Goal: Contribute content: Contribute content

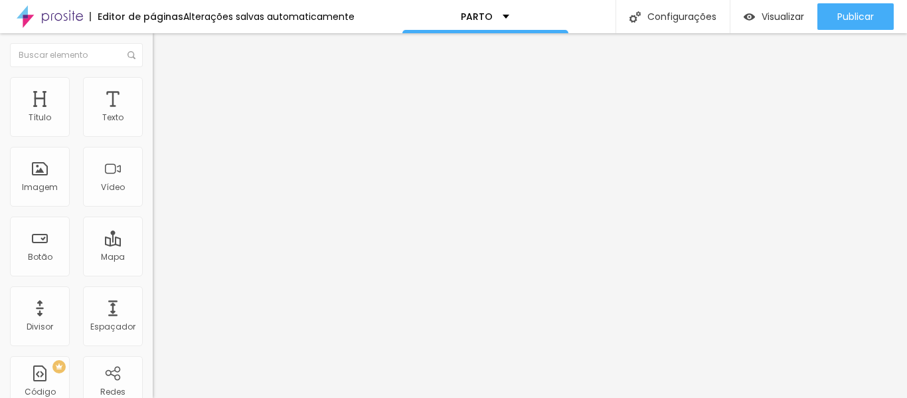
click at [153, 114] on span "Trocar imagem" at bounding box center [189, 108] width 72 height 11
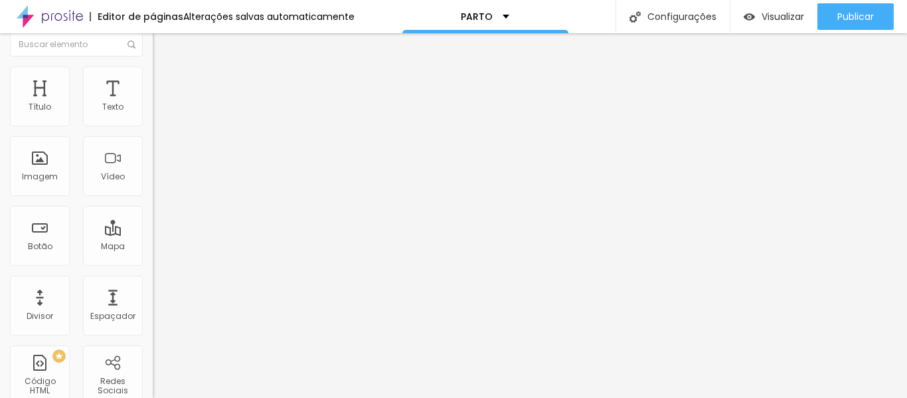
scroll to position [13, 0]
click at [153, 65] on img at bounding box center [159, 70] width 12 height 12
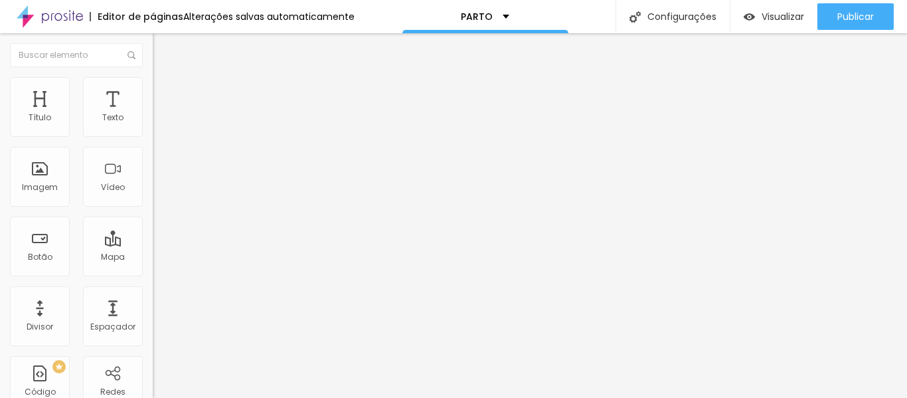
type input "15"
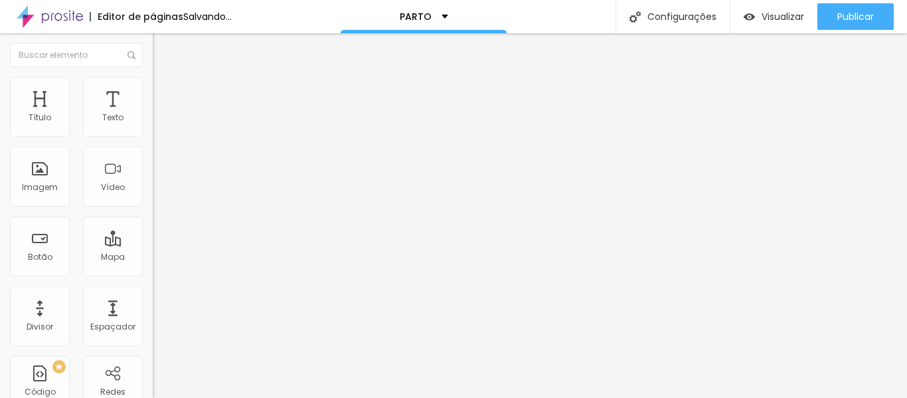
type input "20"
type input "25"
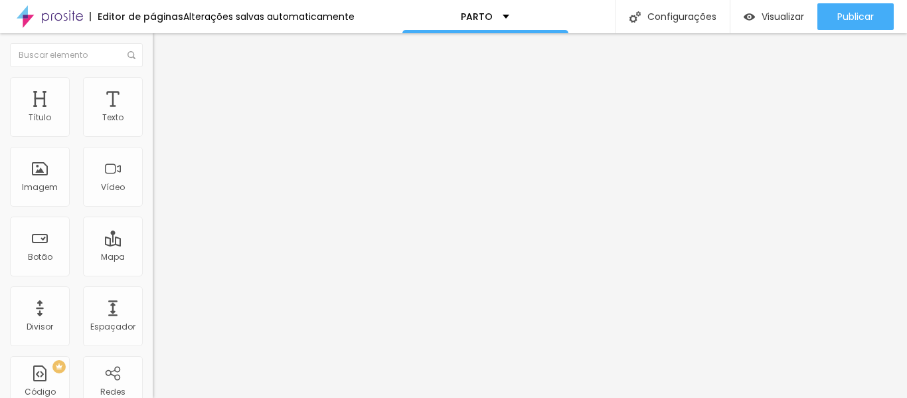
drag, startPoint x: 18, startPoint y: 143, endPoint x: 35, endPoint y: 151, distance: 18.1
type input "25"
click at [153, 136] on input "range" at bounding box center [196, 131] width 86 height 11
click at [153, 114] on span "Trocar imagem" at bounding box center [189, 108] width 72 height 11
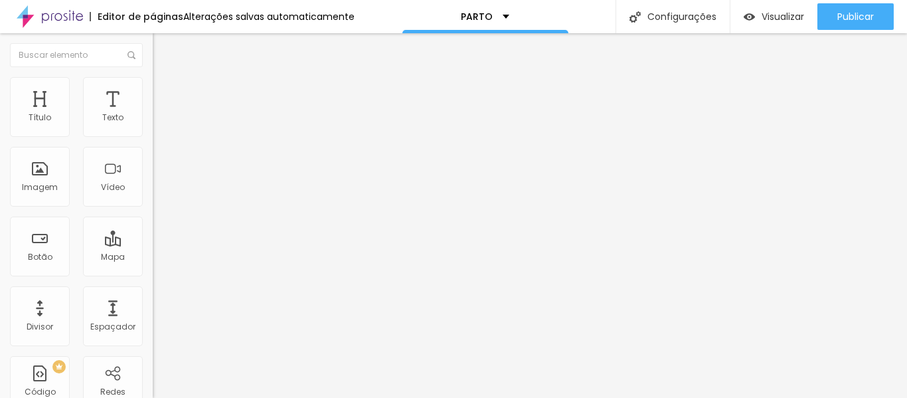
click at [158, 193] on icon "button" at bounding box center [162, 189] width 8 height 8
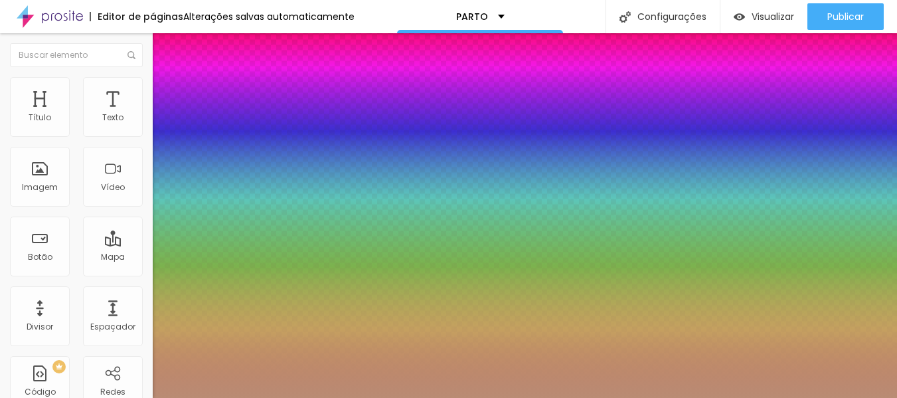
type input "1"
type input "0.5"
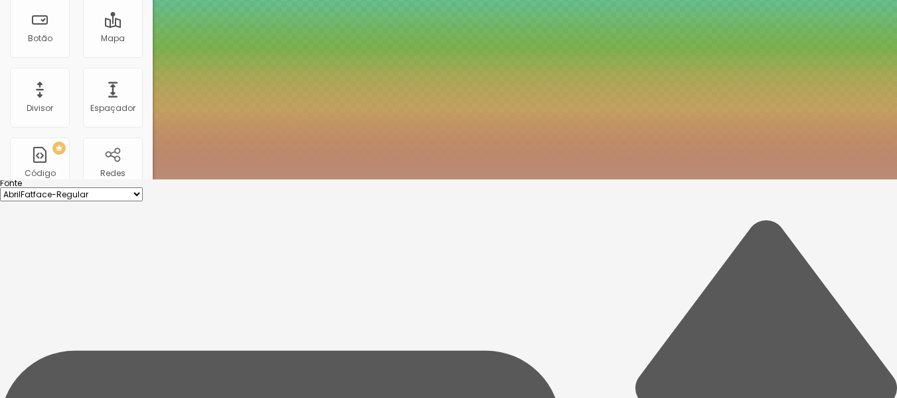
type input "8"
type input "3"
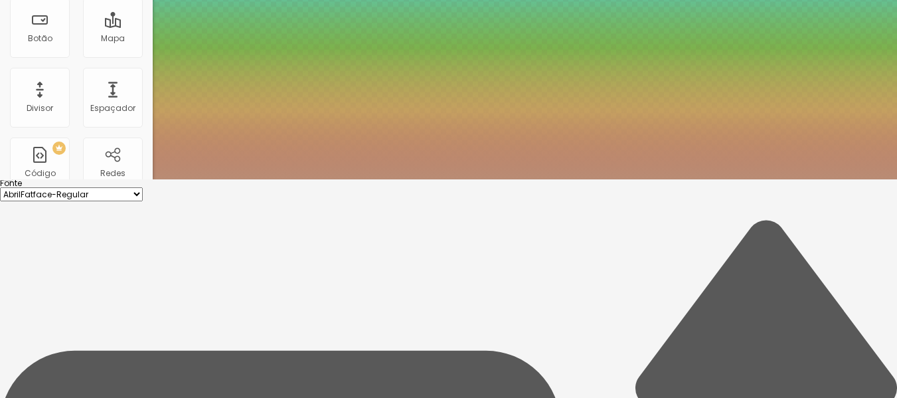
type input "1"
type input "0.5"
type input "30"
type input "1"
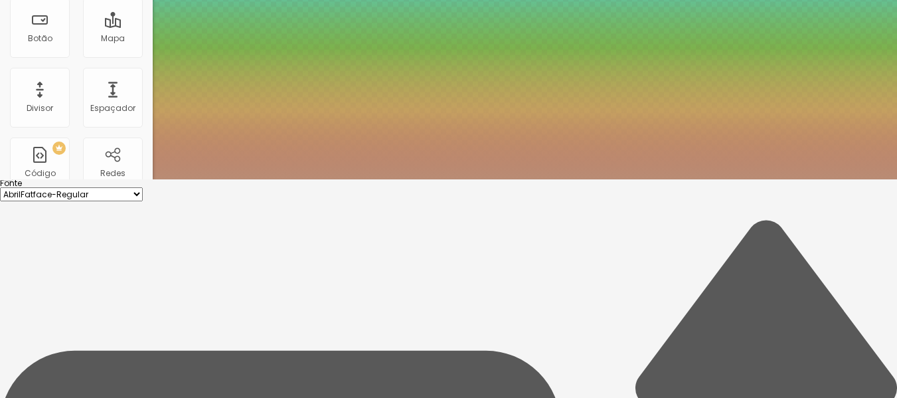
type input "0.5"
type input "1"
type input "0.5"
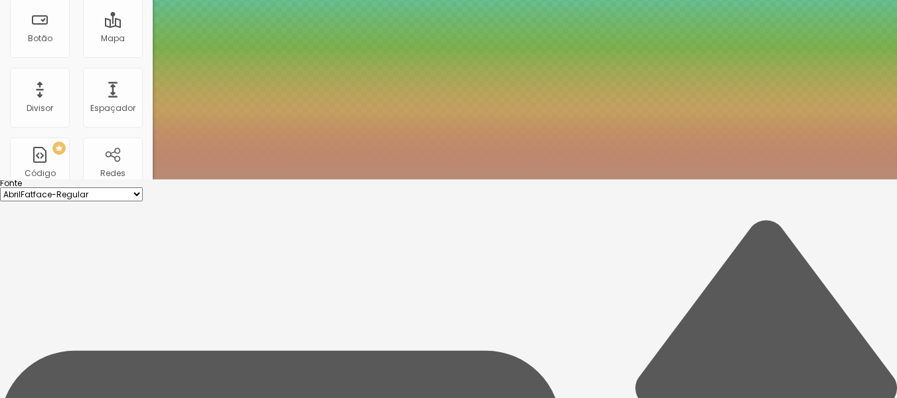
type input "1"
type input "0.5"
type input "8"
type input "2"
type input "1"
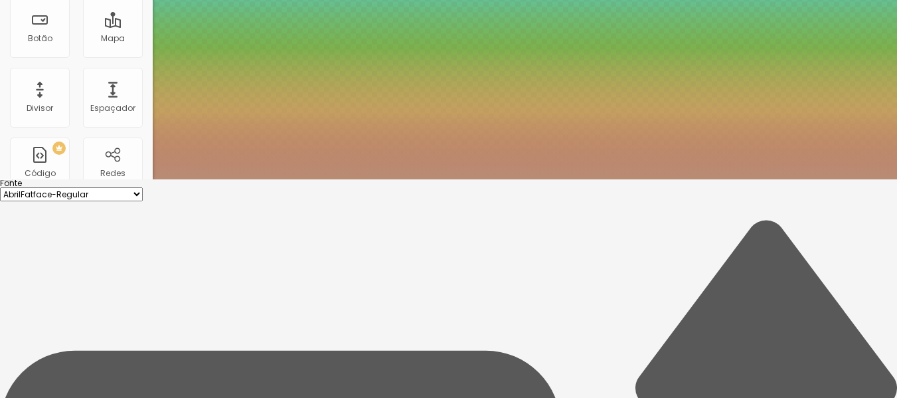
type input "0.5"
type input "25"
type input "1"
type input "0.5"
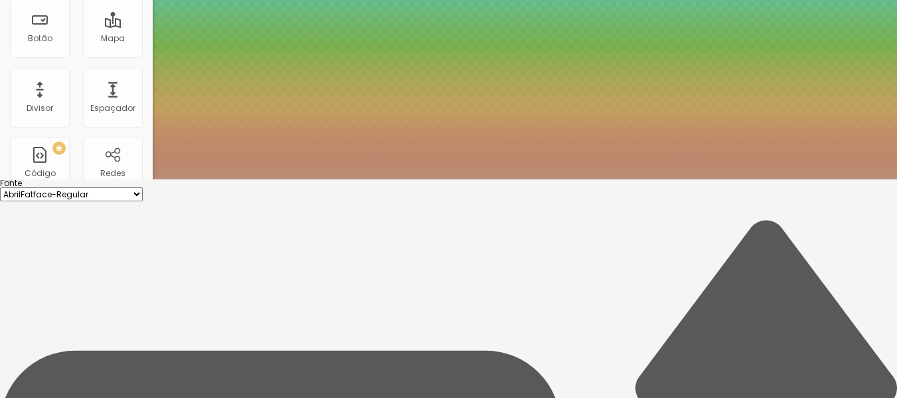
type input "25"
type input "1"
type input "0.5"
click at [449, 179] on div at bounding box center [448, 179] width 897 height 0
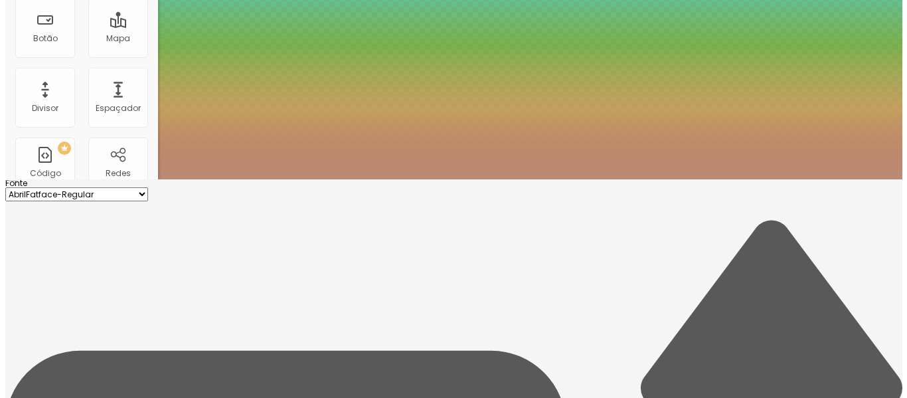
scroll to position [0, 0]
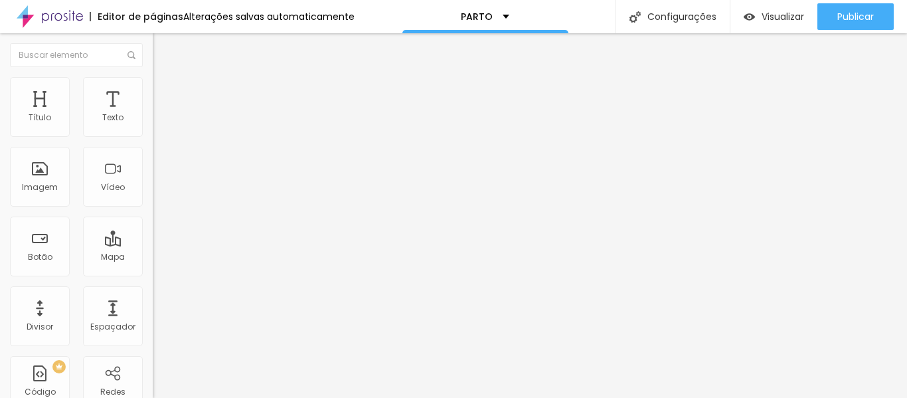
click at [153, 125] on input "https://vimeo.com/1114286198?fl=pl&fe=sh" at bounding box center [232, 118] width 159 height 13
paste input "youtu.be/oQCdyI5CVxw"
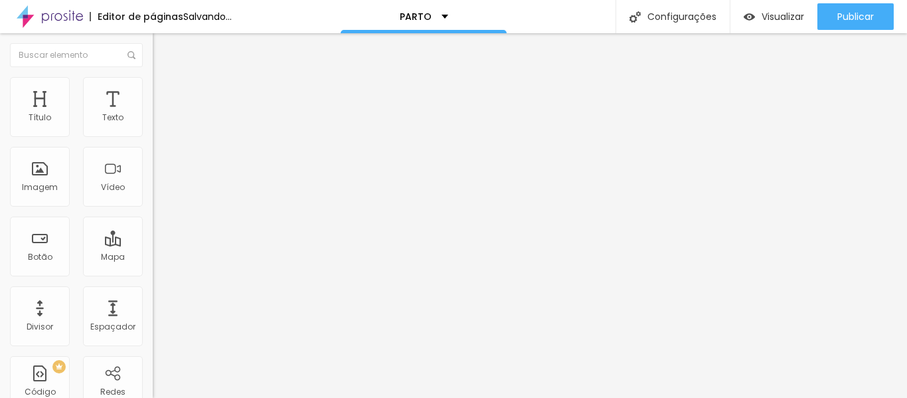
scroll to position [0, 6]
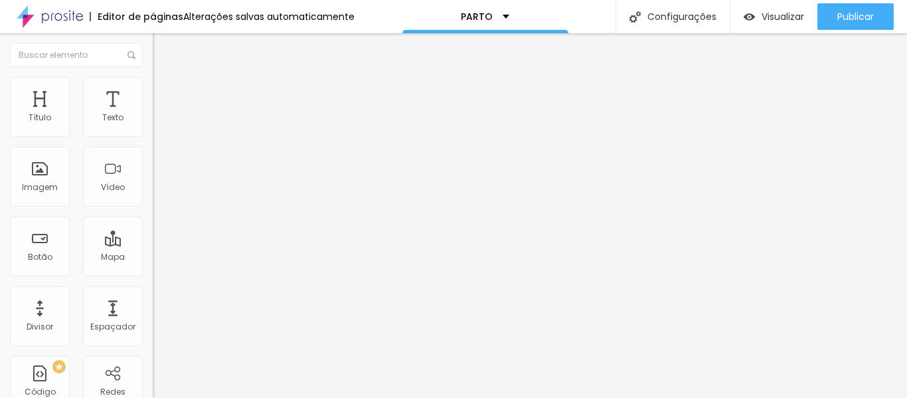
type input "[URL][DOMAIN_NAME]"
click at [153, 242] on div "Autoplay" at bounding box center [229, 246] width 153 height 8
click at [153, 250] on div at bounding box center [229, 250] width 153 height 0
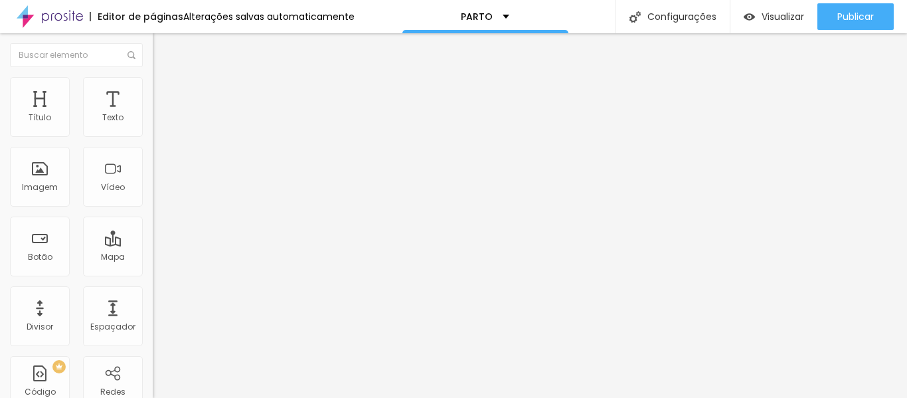
click at [153, 250] on div at bounding box center [229, 250] width 153 height 0
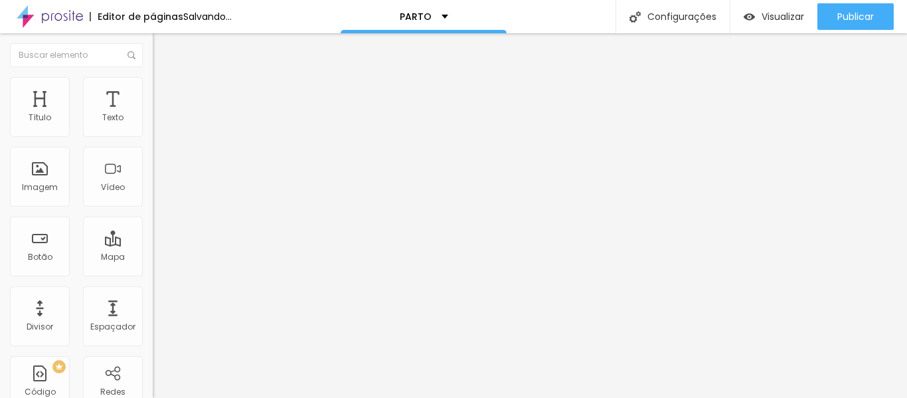
click at [153, 114] on span "Trocar imagem" at bounding box center [189, 108] width 72 height 11
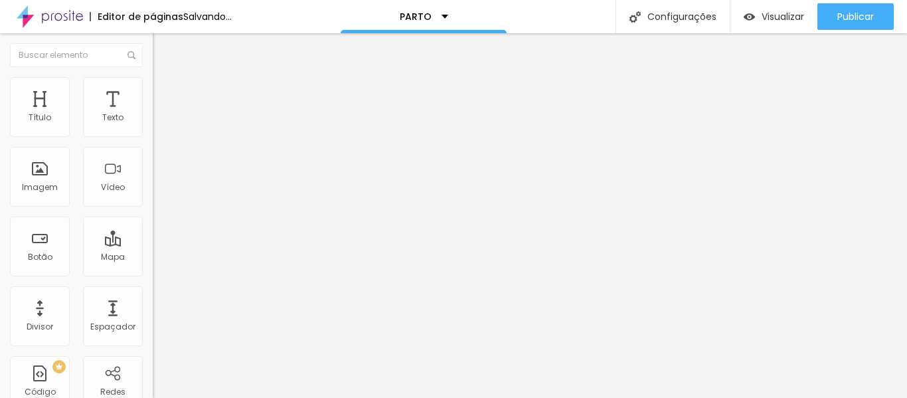
click at [153, 114] on span "Trocar imagem" at bounding box center [189, 108] width 72 height 11
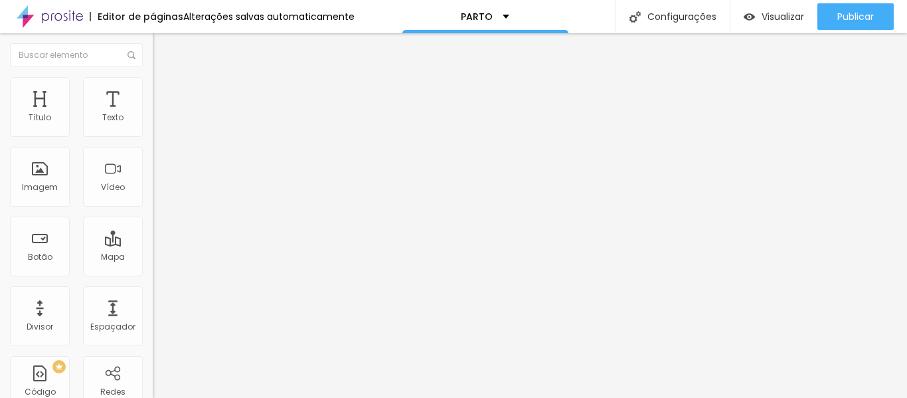
click at [153, 208] on span "Original" at bounding box center [169, 202] width 32 height 11
click at [153, 224] on span "Padrão" at bounding box center [168, 218] width 30 height 11
click at [153, 236] on span "Quadrado" at bounding box center [174, 230] width 43 height 11
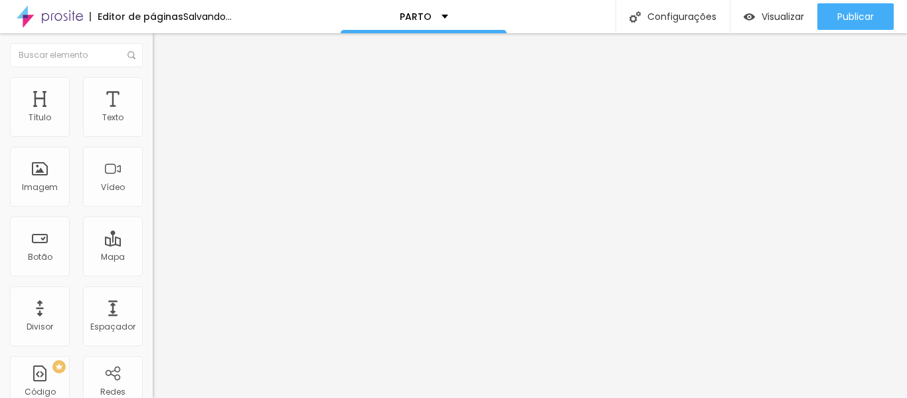
click at [153, 222] on div "Padrão 4:3" at bounding box center [229, 218] width 153 height 8
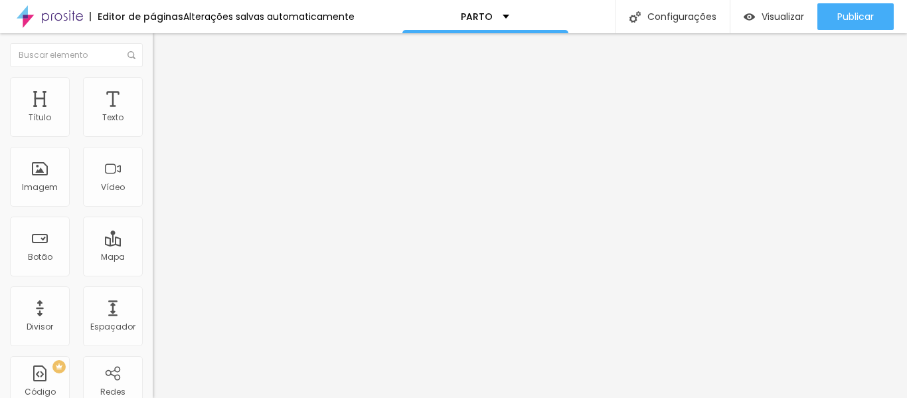
click at [153, 243] on div "Proporção Original Cinema 16:9 Padrão 4:3 Quadrado 1:1 Original" at bounding box center [229, 217] width 153 height 52
click at [153, 208] on span "Original" at bounding box center [169, 202] width 32 height 11
click at [153, 222] on div "Padrão 4:3" at bounding box center [229, 218] width 153 height 8
click at [153, 114] on span "Trocar imagem" at bounding box center [189, 108] width 72 height 11
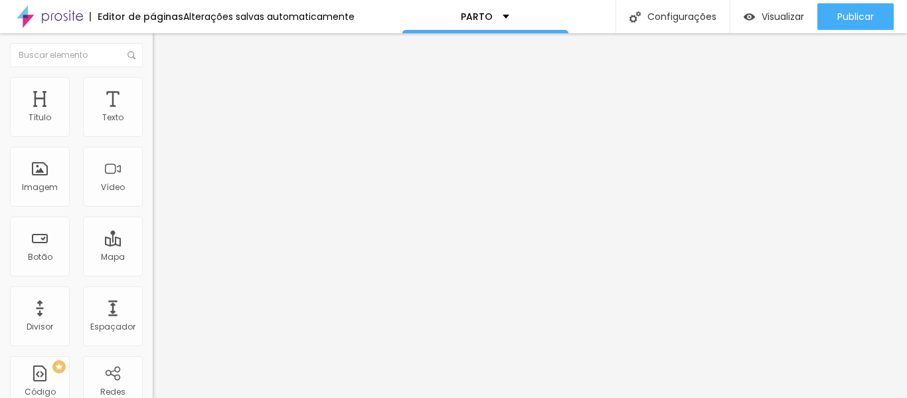
click at [153, 208] on span "Original" at bounding box center [169, 202] width 32 height 11
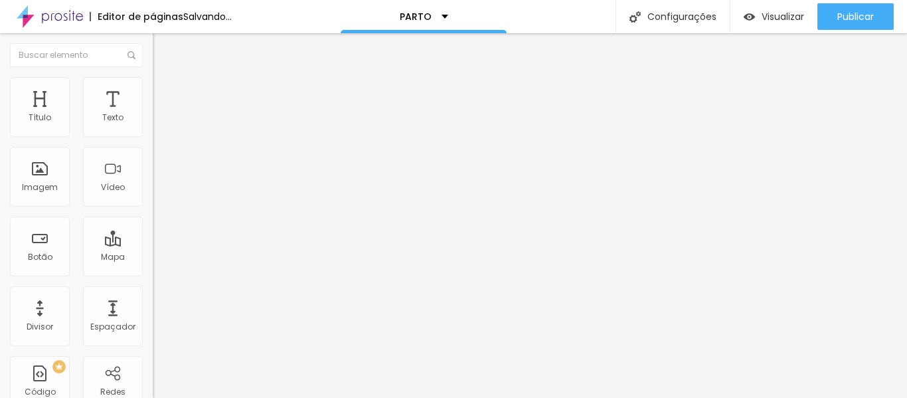
click at [153, 224] on span "Padrão" at bounding box center [168, 218] width 30 height 11
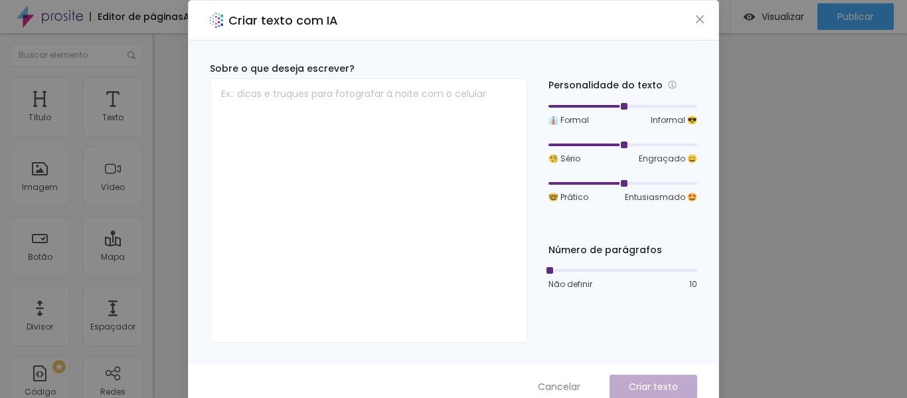
click at [704, 22] on div "Criar texto com IA" at bounding box center [454, 21] width 530 height 40
click at [697, 19] on icon "close" at bounding box center [700, 19] width 11 height 11
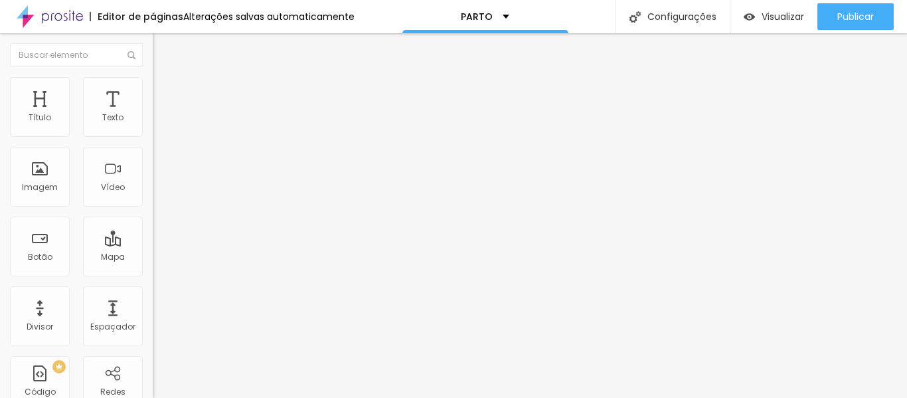
click at [153, 125] on input "R$800" at bounding box center [232, 118] width 159 height 13
type input "R$2200"
drag, startPoint x: 54, startPoint y: 151, endPoint x: 26, endPoint y: 144, distance: 28.8
click at [153, 125] on input "R$1000" at bounding box center [232, 118] width 159 height 13
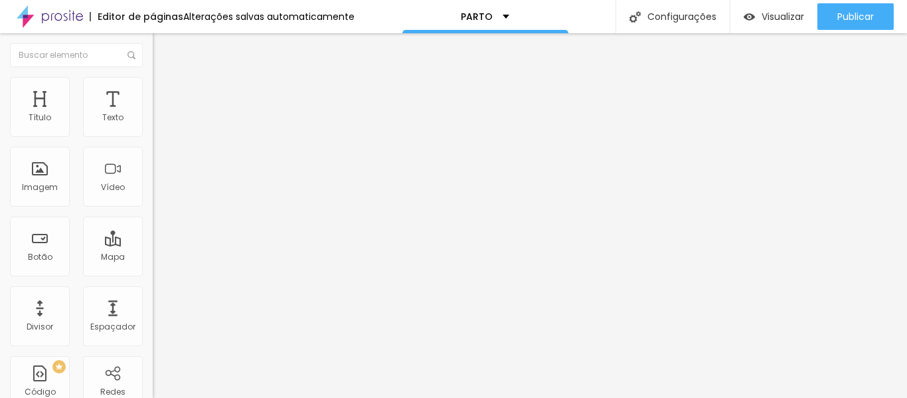
type input "R$2980"
drag, startPoint x: 68, startPoint y: 149, endPoint x: 15, endPoint y: 149, distance: 52.5
click at [153, 125] on input "R$1500" at bounding box center [232, 118] width 159 height 13
drag, startPoint x: 41, startPoint y: 151, endPoint x: 5, endPoint y: 139, distance: 37.6
click at [153, 139] on div "Texto 3 Alinhamento Tamanho Normal Pequeno Normal Grande Link URL Abrir em uma …" at bounding box center [229, 200] width 153 height 193
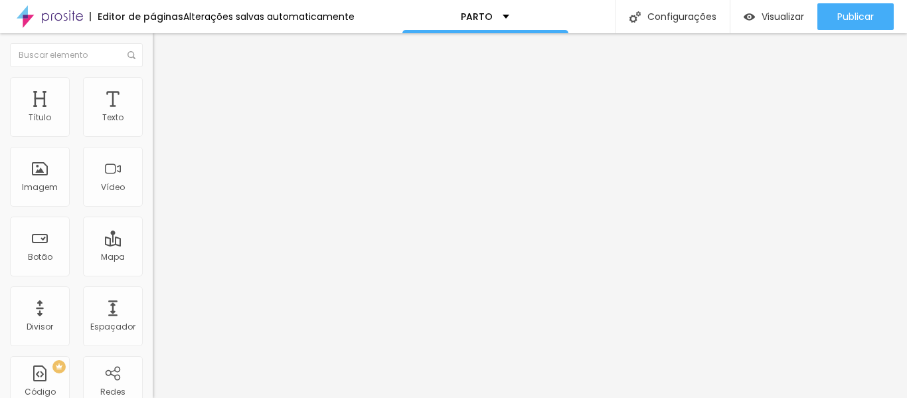
type input "R$3680"
click at [165, 92] on span "Estilo" at bounding box center [175, 85] width 21 height 11
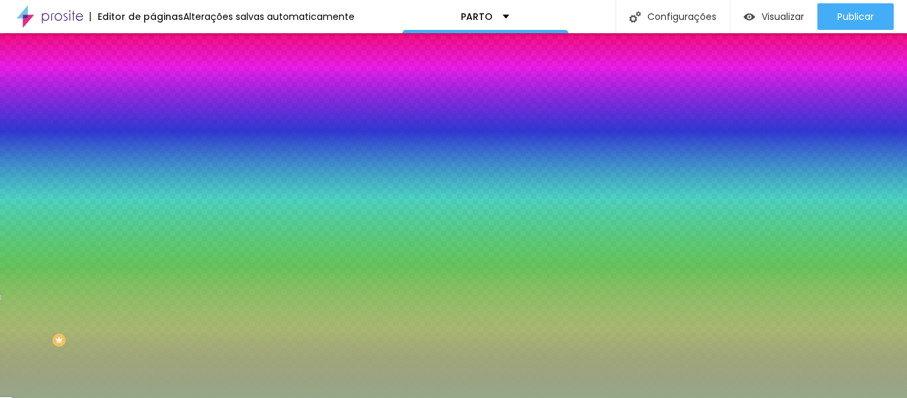
scroll to position [41, 0]
paste input "875F45"
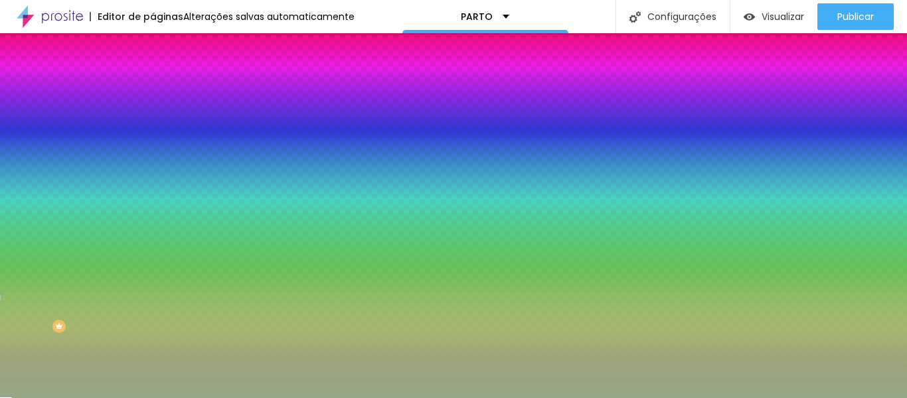
type input "#875F45"
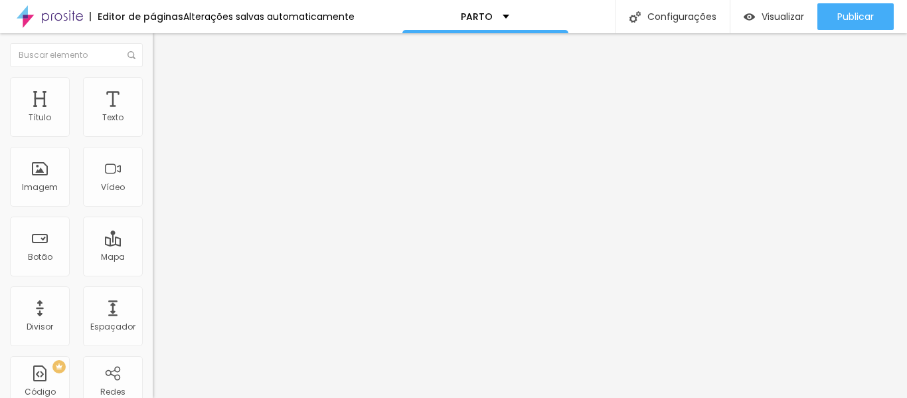
click at [153, 88] on li "Estilo" at bounding box center [229, 83] width 153 height 13
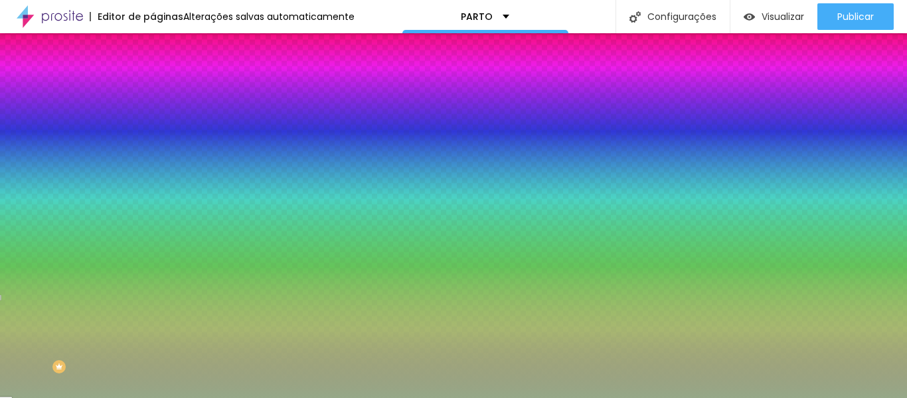
paste input "875F45"
type input "#875F45"
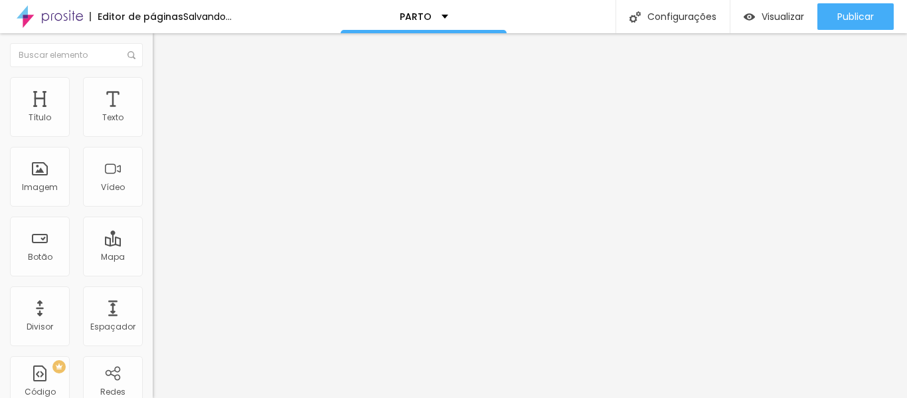
click at [165, 94] on span "Avançado" at bounding box center [187, 99] width 44 height 11
click at [153, 77] on li "Estilo" at bounding box center [229, 83] width 153 height 13
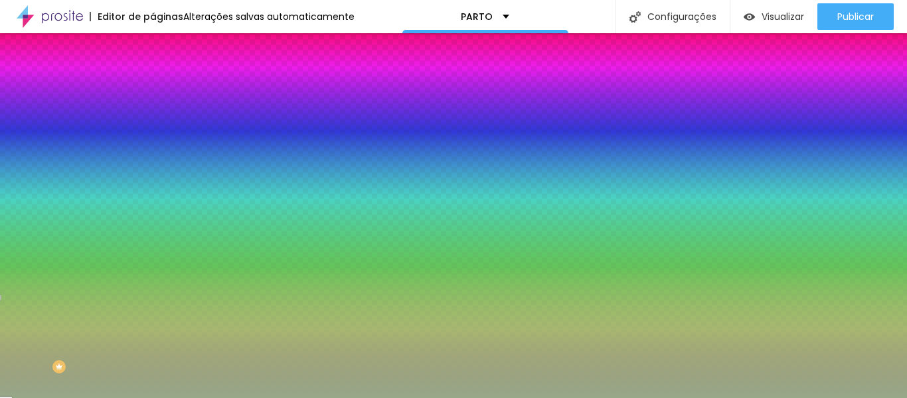
click at [153, 140] on div "Cor de fundo Voltar ao padrão #B98C75" at bounding box center [229, 122] width 153 height 37
click at [153, 135] on input "#B98C75" at bounding box center [232, 133] width 159 height 13
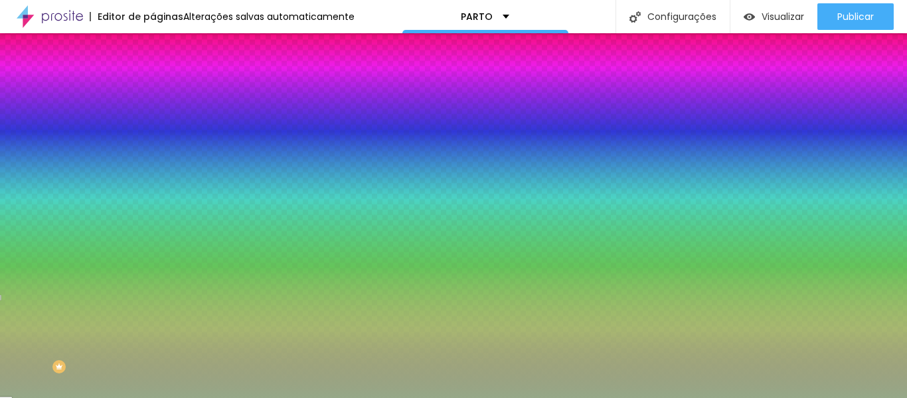
paste input "875F45"
type input "#875F45"
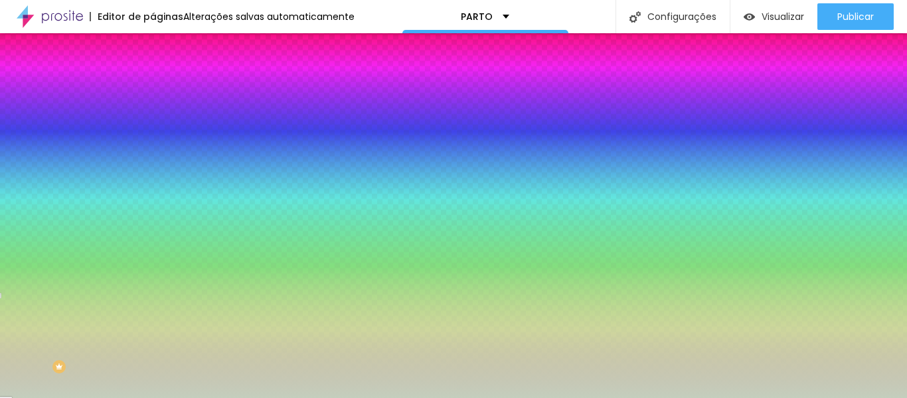
type input "#FFFFFF"
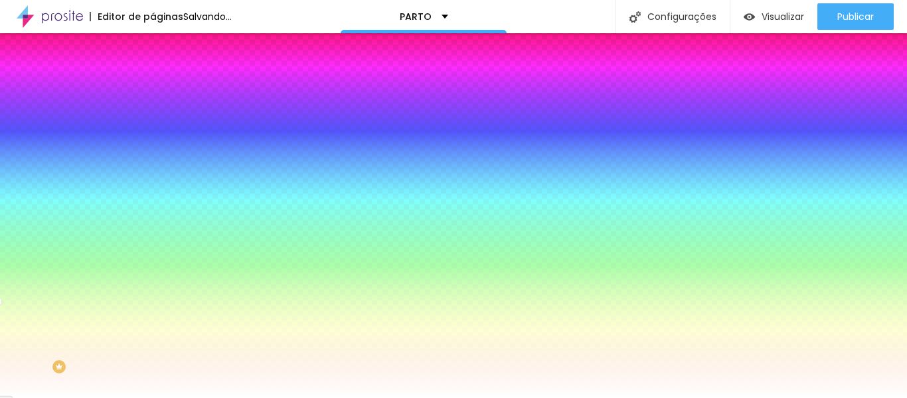
drag, startPoint x: 25, startPoint y: 361, endPoint x: 3, endPoint y: 321, distance: 45.8
click at [153, 321] on div "Cor de fundo Voltar ao padrão #B98C75 Tipografia Voltar ao padrão Borda Voltar …" at bounding box center [229, 321] width 153 height 434
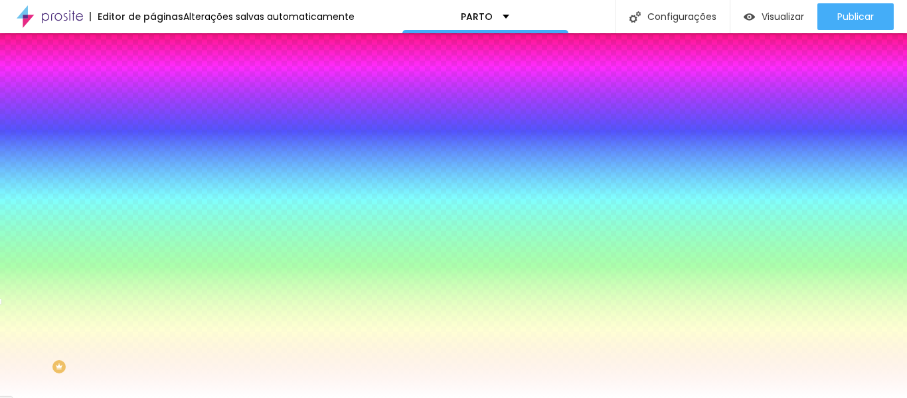
scroll to position [41, 0]
click at [153, 355] on div "Editar Botão Conteúdo Estilo Avançado Cor de fundo Voltar ao padrão #B98C75 Tip…" at bounding box center [229, 175] width 153 height 365
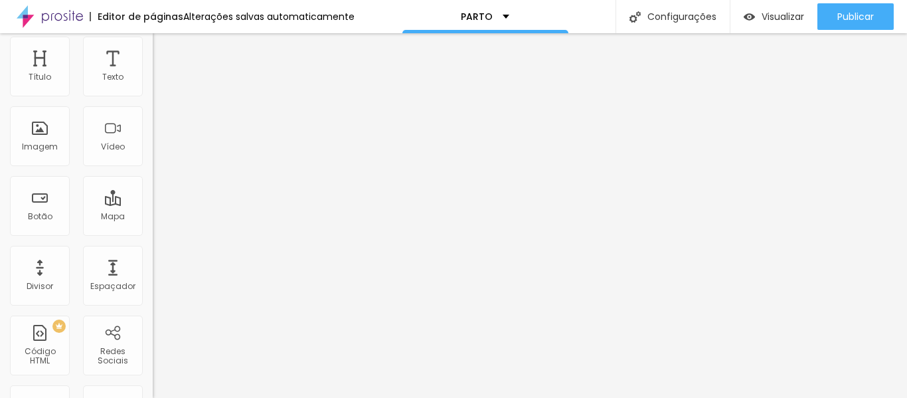
scroll to position [0, 0]
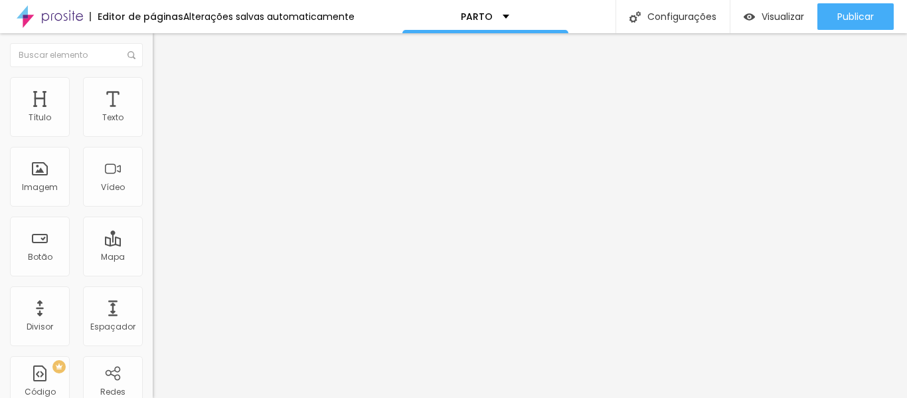
click at [153, 84] on li "Estilo" at bounding box center [229, 83] width 153 height 13
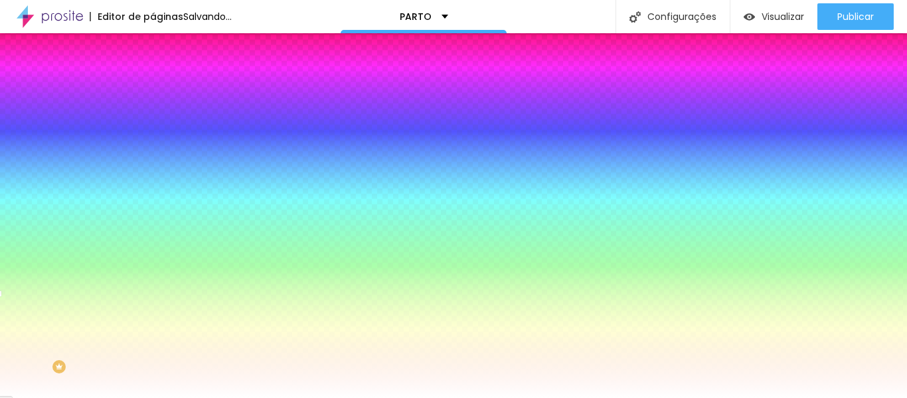
type input "#FFFFFF"
drag, startPoint x: 30, startPoint y: 350, endPoint x: 0, endPoint y: 317, distance: 44.2
click at [153, 317] on div "Cor de fundo Voltar ao padrão #B98C75 Tipografia Voltar ao padrão Borda Voltar …" at bounding box center [229, 321] width 153 height 434
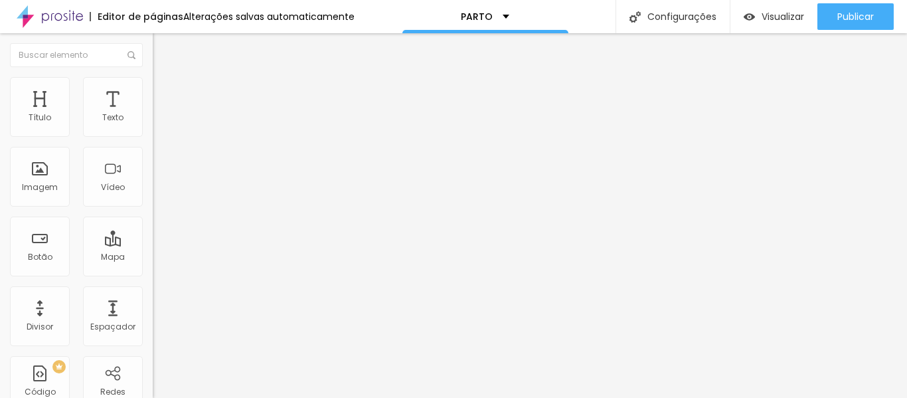
click at [153, 90] on li "Estilo" at bounding box center [229, 83] width 153 height 13
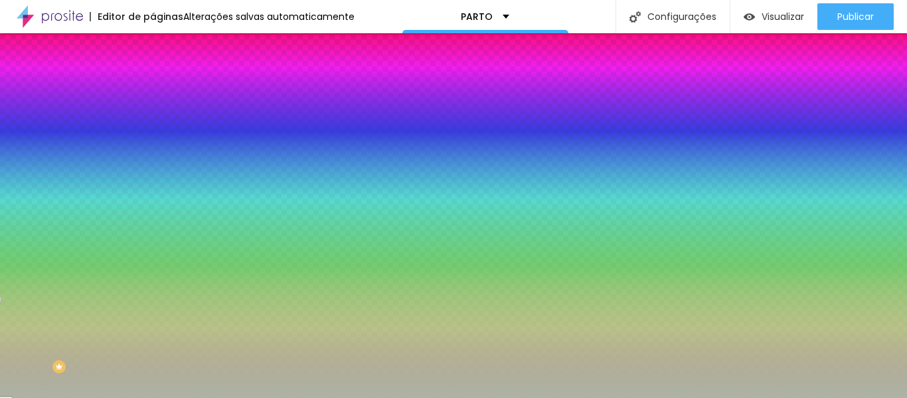
type input "#FFFFFF"
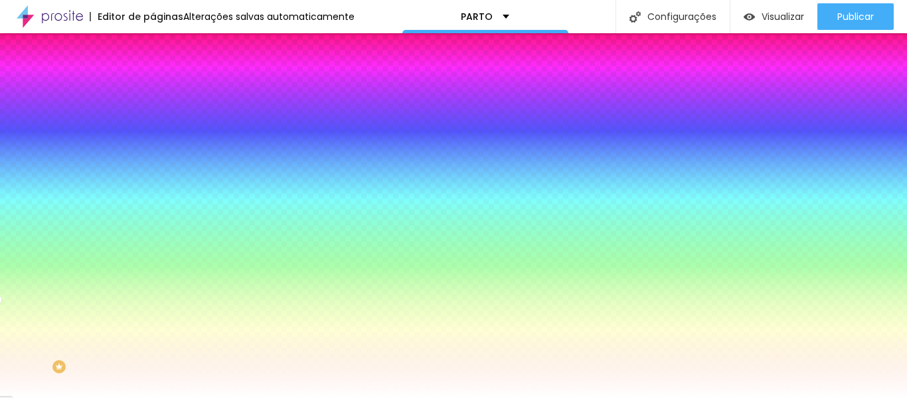
drag, startPoint x: 25, startPoint y: 368, endPoint x: 0, endPoint y: 321, distance: 52.6
click at [153, 321] on div "Cor de fundo Voltar ao padrão #B98C75 Tipografia Voltar ao padrão Borda Voltar …" at bounding box center [229, 321] width 153 height 434
click at [153, 273] on div "Cor de fundo Voltar ao padrão #B98C75 Tipografia Voltar ao padrão Borda Voltar …" at bounding box center [229, 321] width 153 height 434
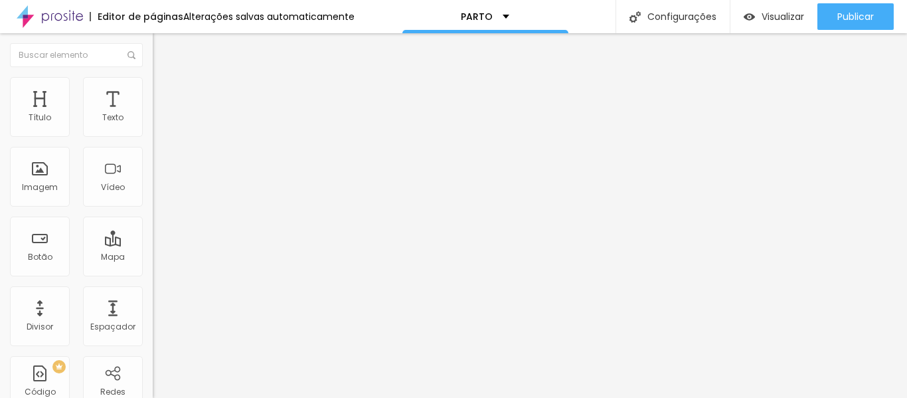
click at [163, 54] on img "button" at bounding box center [168, 48] width 11 height 11
click at [153, 114] on span "Adicionar imagem" at bounding box center [196, 108] width 86 height 11
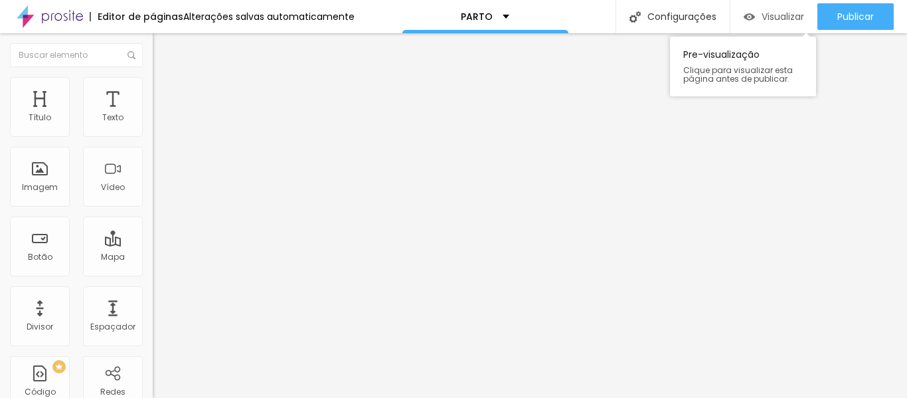
click at [786, 22] on span "Visualizar" at bounding box center [783, 16] width 43 height 11
click at [153, 250] on div at bounding box center [229, 250] width 153 height 0
click at [760, 27] on div "Visualizar" at bounding box center [774, 16] width 60 height 27
click at [153, 250] on div at bounding box center [229, 250] width 153 height 0
click at [153, 114] on span "Adicionar imagem" at bounding box center [196, 108] width 86 height 11
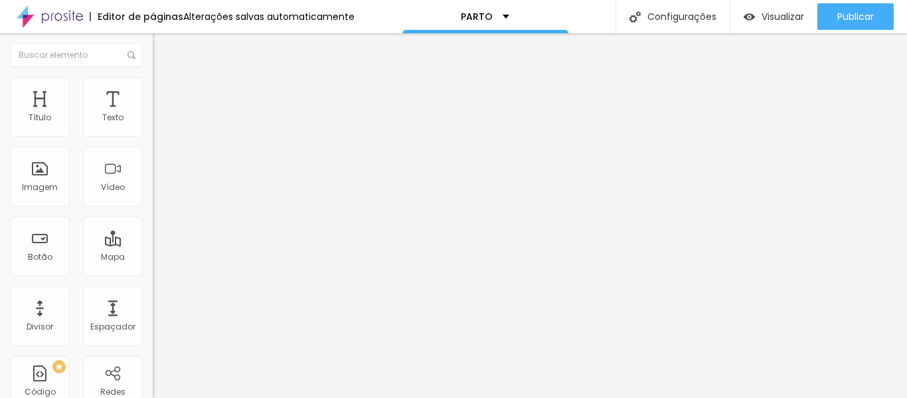
scroll to position [384, 0]
click at [153, 114] on span "Adicionar imagem" at bounding box center [196, 108] width 86 height 11
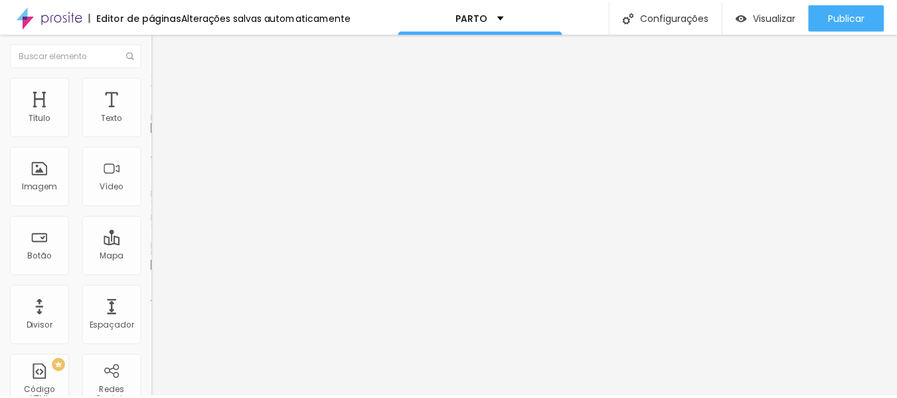
scroll to position [1314, 0]
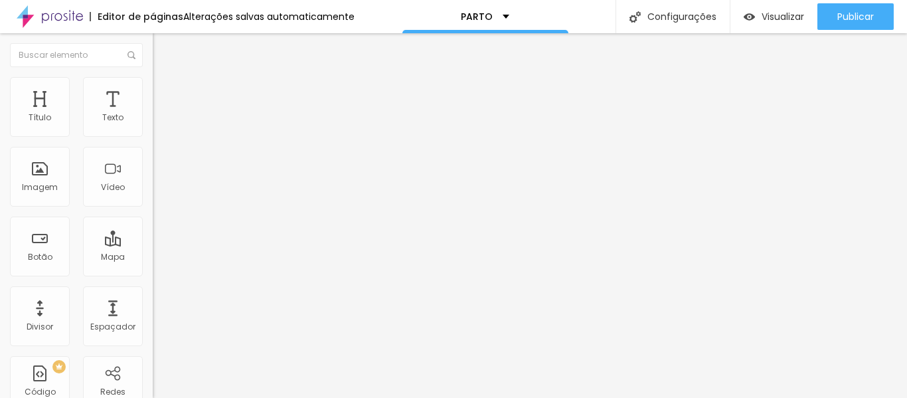
click at [153, 197] on button "button" at bounding box center [162, 190] width 19 height 14
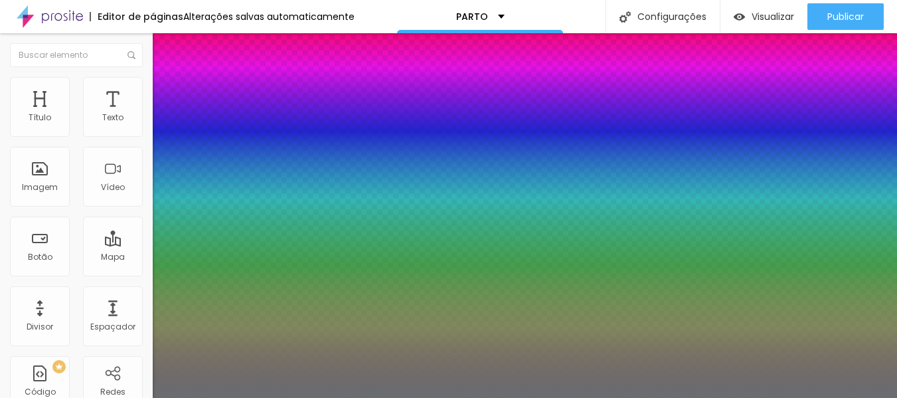
type input "1"
type input "0.5"
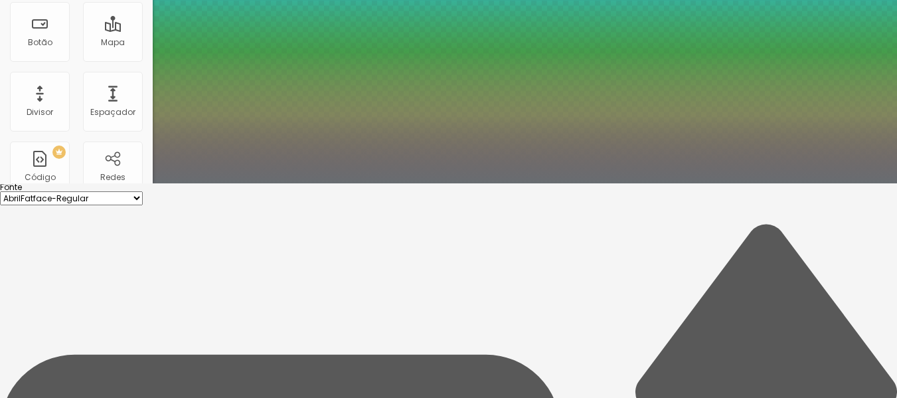
scroll to position [218, 0]
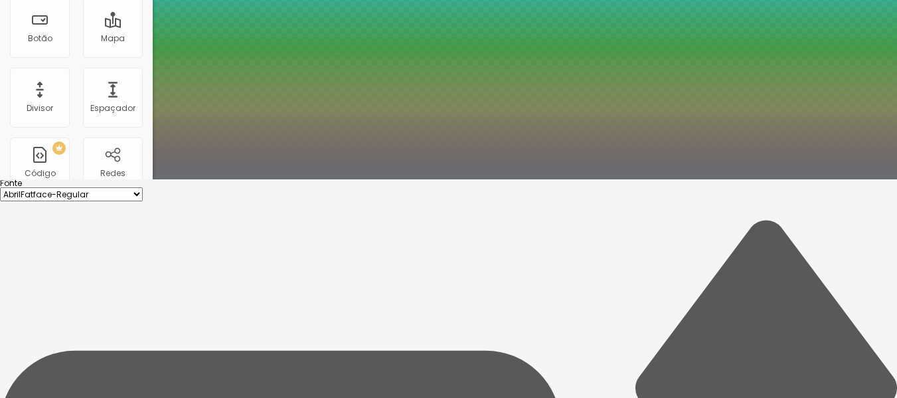
type input "44"
type input "1"
type input "0.5"
type input "40"
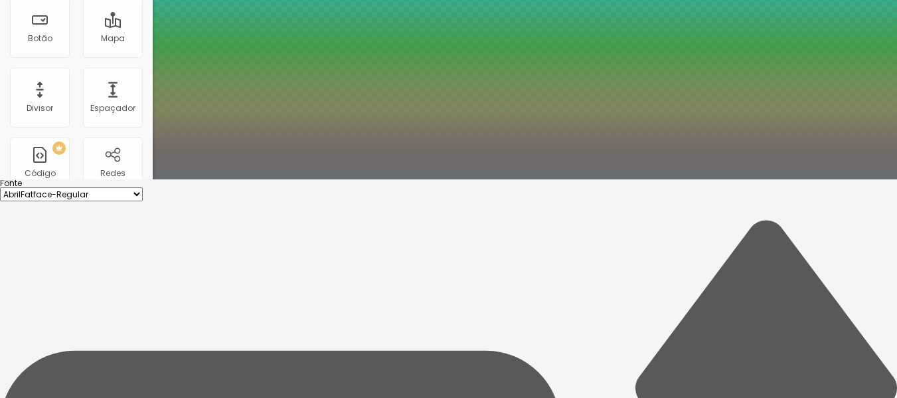
type input "40"
type input "1"
type input "0.5"
type input "35"
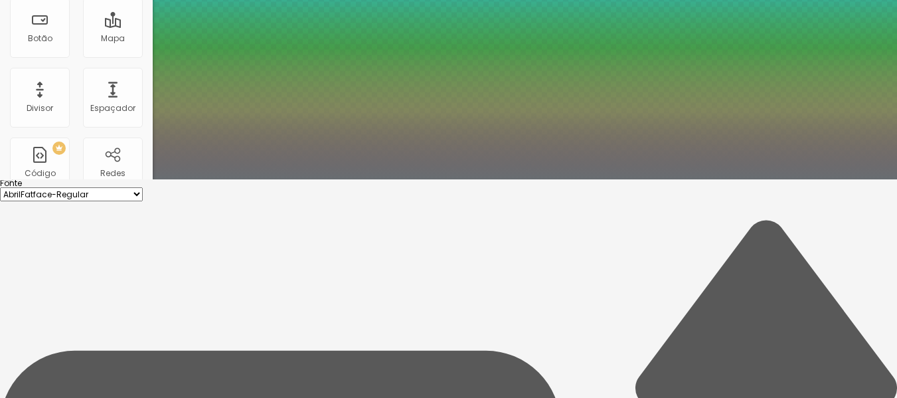
type input "1"
type input "0.5"
type input "34"
type input "1"
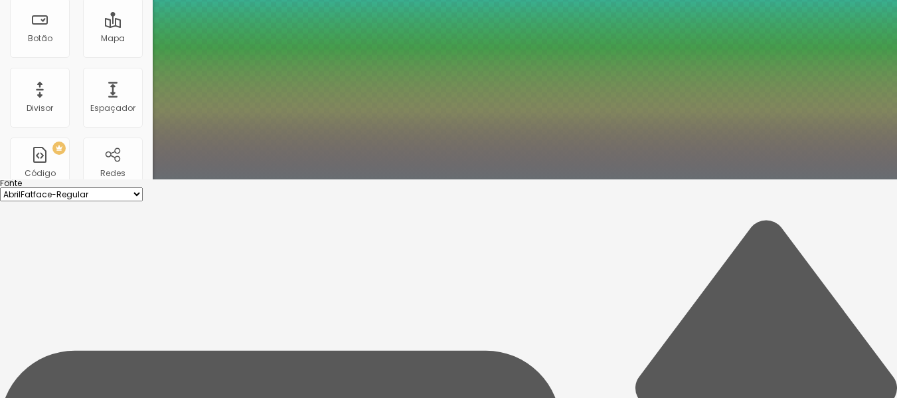
type input "0.5"
type input "33"
type input "1"
type input "0.5"
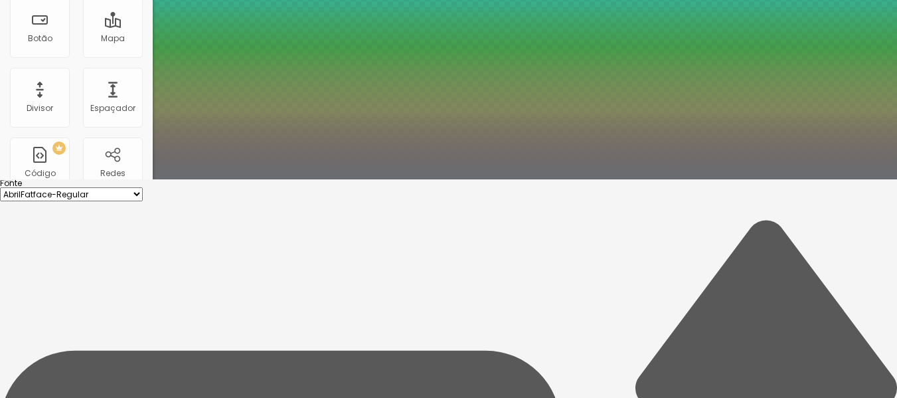
type input "1"
type input "0.5"
drag, startPoint x: 213, startPoint y: 154, endPoint x: 197, endPoint y: 153, distance: 16.0
type input "33"
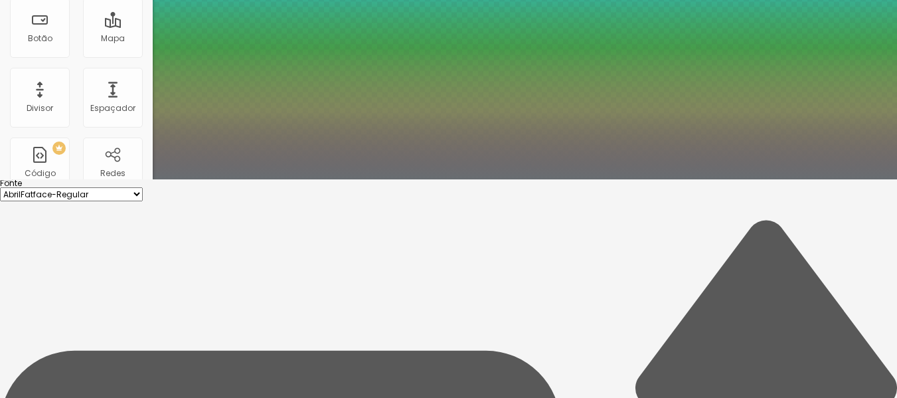
type input "1"
type input "0.5"
type input "8"
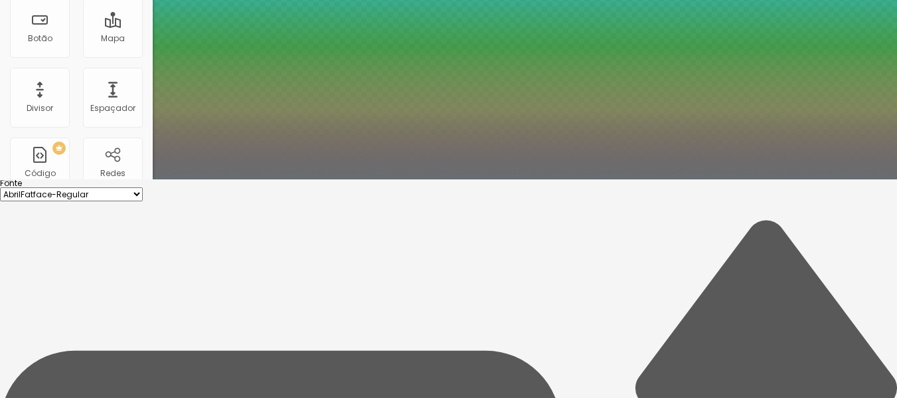
type input "3"
type input "1"
type input "0.5"
type input "30"
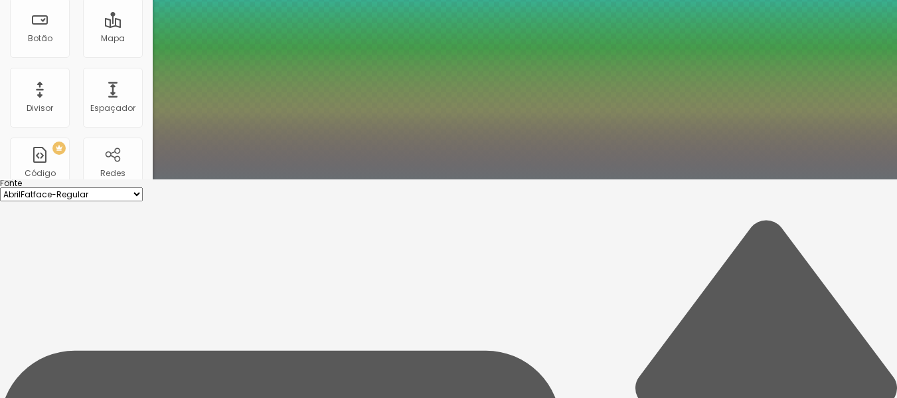
type input "1"
type input "0.5"
type input "30"
type input "1"
type input "0.5"
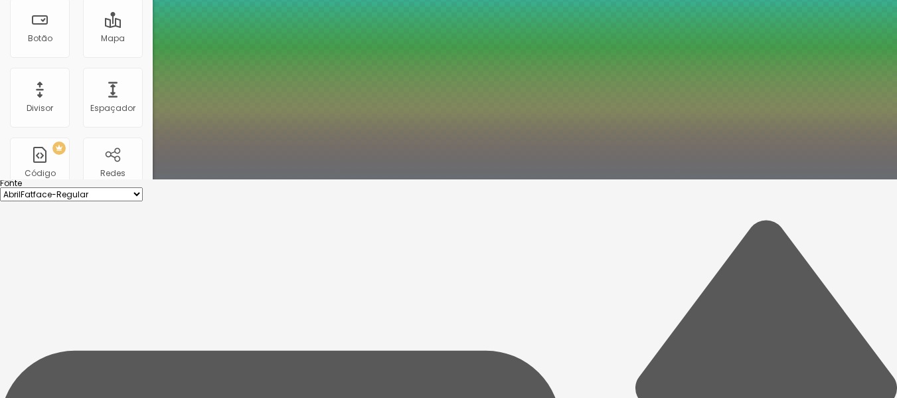
click at [478, 179] on div at bounding box center [448, 179] width 897 height 0
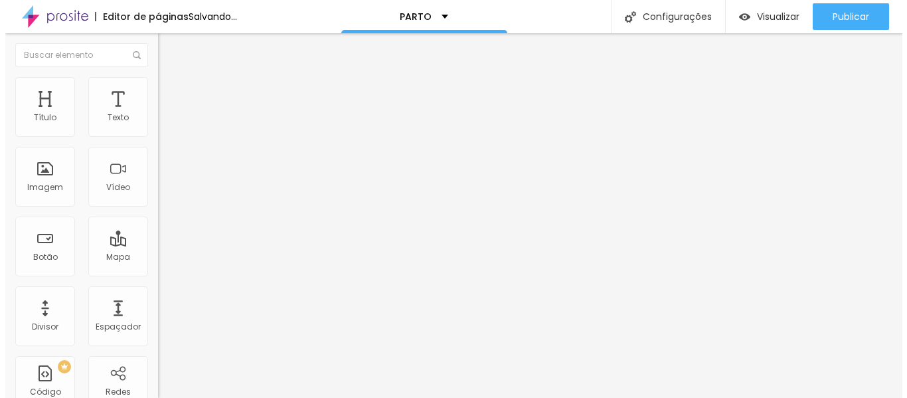
scroll to position [0, 0]
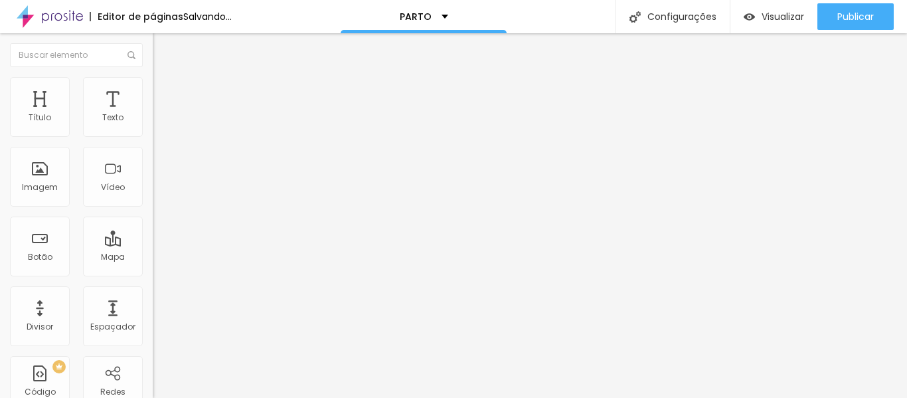
click at [153, 114] on span "Trocar imagem" at bounding box center [189, 108] width 72 height 11
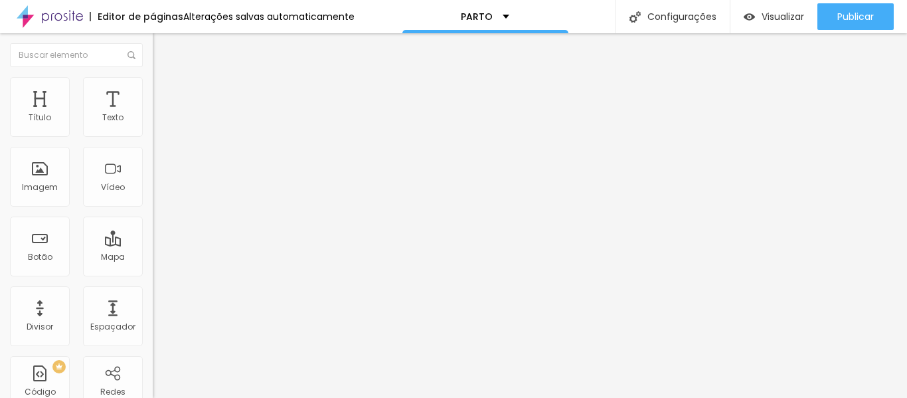
scroll to position [1240, 0]
click at [153, 114] on span "Trocar imagem" at bounding box center [189, 108] width 72 height 11
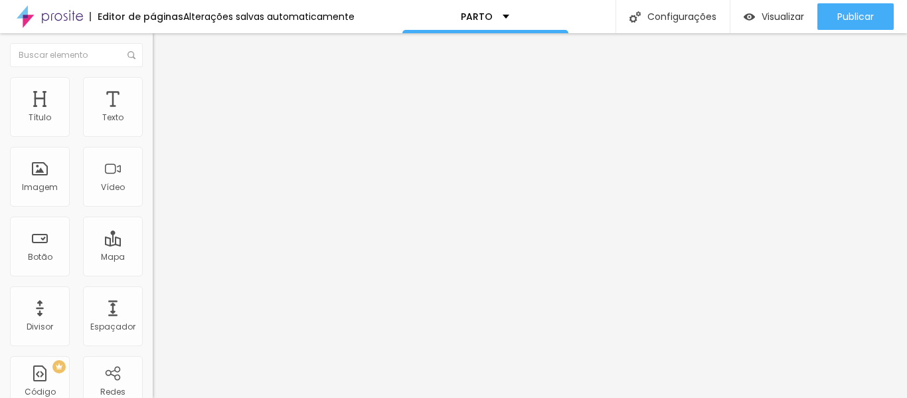
click at [153, 208] on span "Original" at bounding box center [169, 202] width 32 height 11
click at [153, 232] on span "Quadrado" at bounding box center [174, 225] width 43 height 11
click at [163, 44] on img "button" at bounding box center [168, 48] width 11 height 11
click at [153, 114] on span "Adicionar imagem" at bounding box center [196, 108] width 86 height 11
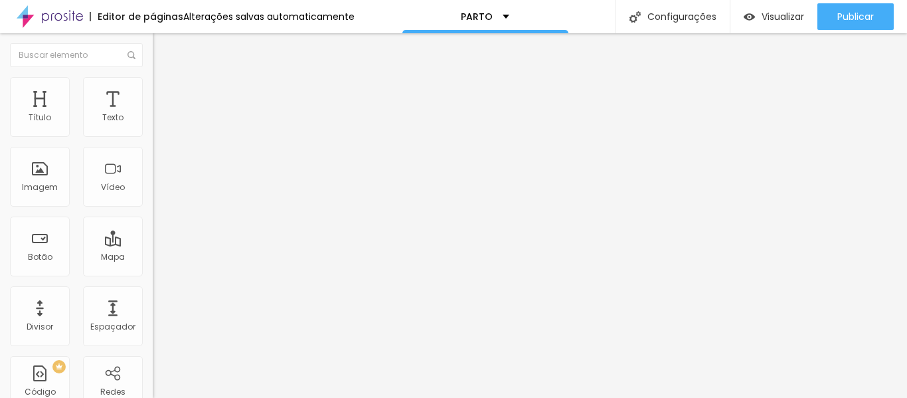
click at [163, 48] on div "Editar Coluna" at bounding box center [204, 48] width 82 height 11
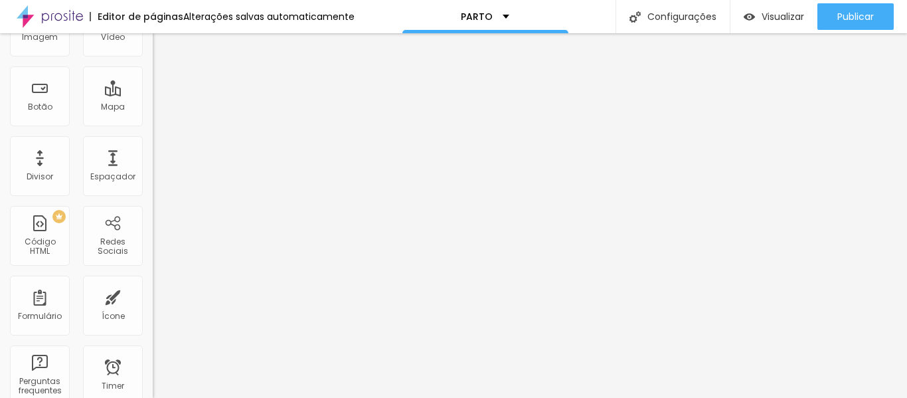
scroll to position [0, 0]
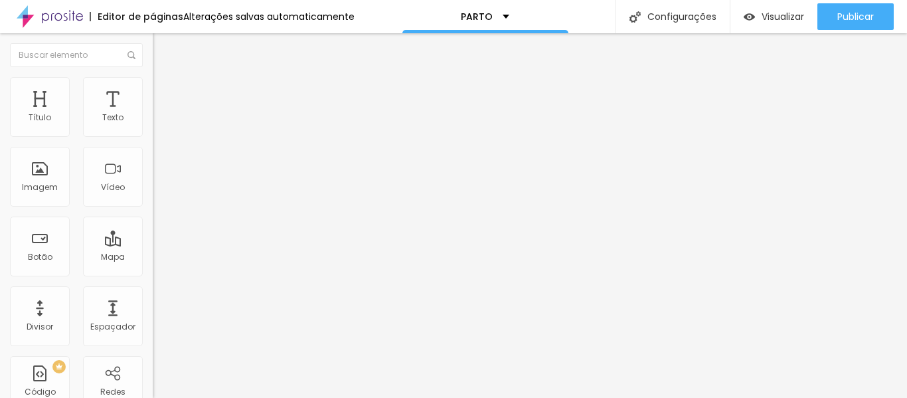
click at [153, 266] on input at bounding box center [243, 272] width 181 height 13
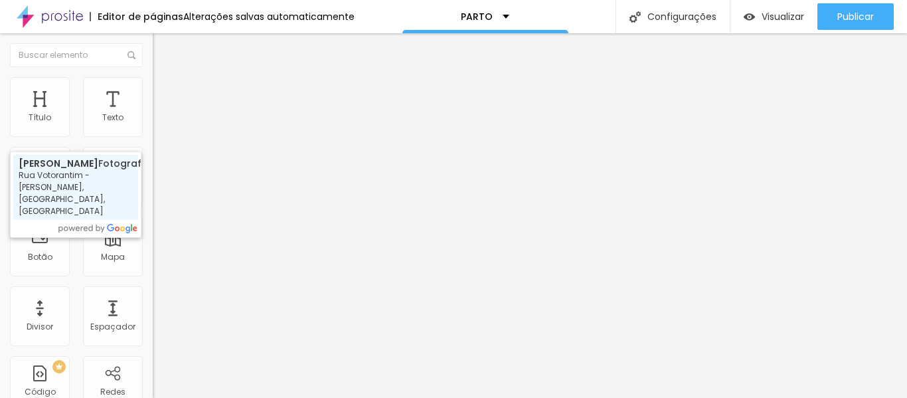
type input "[PERSON_NAME] Fotografia - Rua Votorantim - [PERSON_NAME], [GEOGRAPHIC_DATA], […"
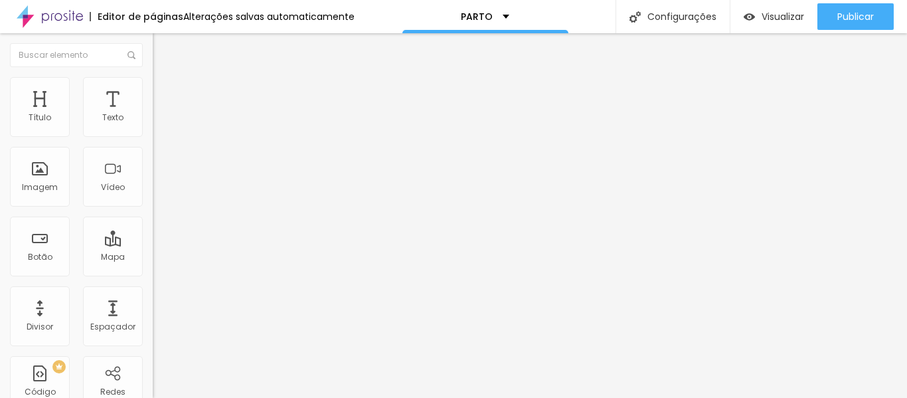
click at [153, 383] on div at bounding box center [229, 383] width 153 height 0
click at [165, 91] on span "Estilo" at bounding box center [175, 85] width 21 height 11
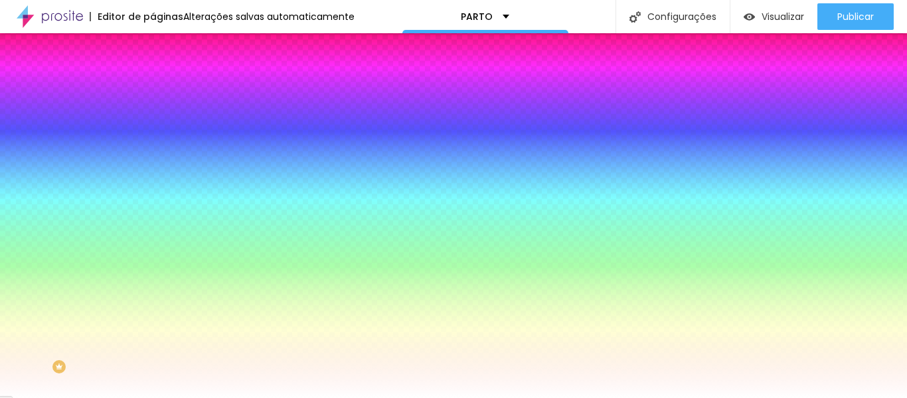
click at [158, 175] on img at bounding box center [162, 179] width 8 height 8
radio input "false"
radio input "true"
click at [158, 122] on img at bounding box center [162, 118] width 8 height 8
radio input "true"
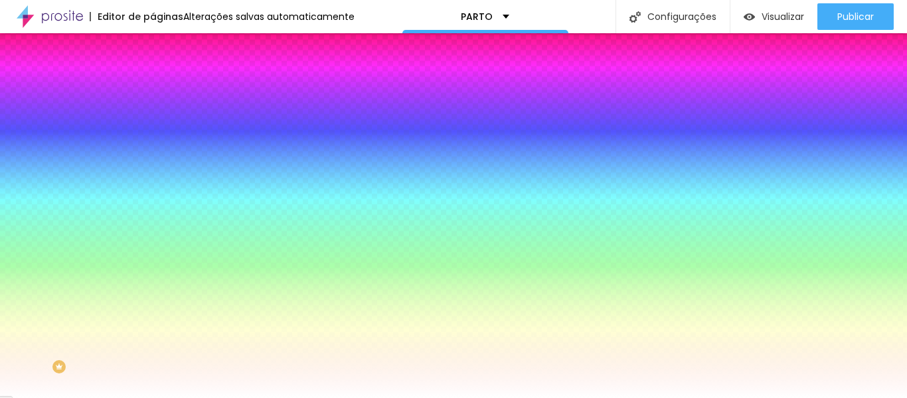
radio input "false"
click at [153, 220] on input "#F4F3F4" at bounding box center [232, 226] width 159 height 13
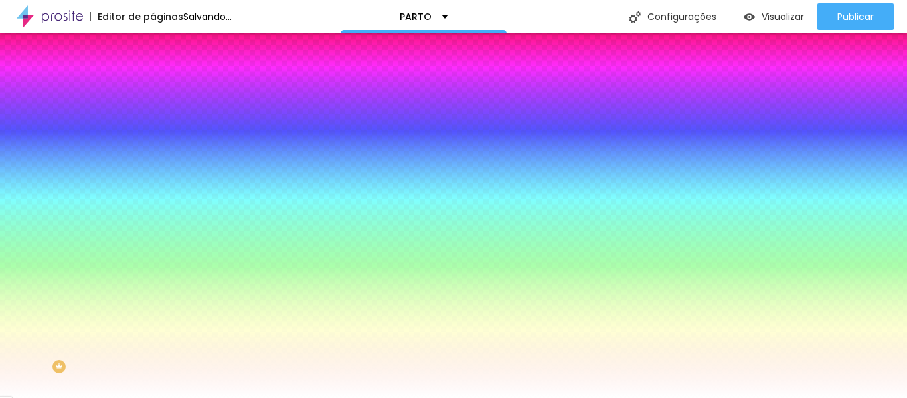
click at [153, 220] on div at bounding box center [229, 220] width 153 height 0
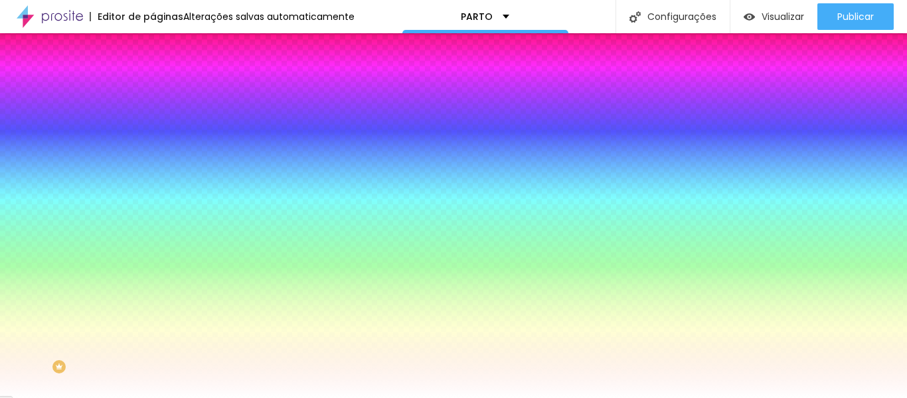
click at [153, 213] on div "Cor de fundo Voltar ao padrão #F4F3F4" at bounding box center [229, 215] width 153 height 37
click at [153, 220] on div at bounding box center [229, 220] width 153 height 0
click at [153, 220] on input "#F4F3F4" at bounding box center [232, 226] width 159 height 13
drag, startPoint x: 99, startPoint y: 201, endPoint x: 128, endPoint y: 200, distance: 28.6
click at [153, 220] on input "#F4F3F4" at bounding box center [232, 226] width 159 height 13
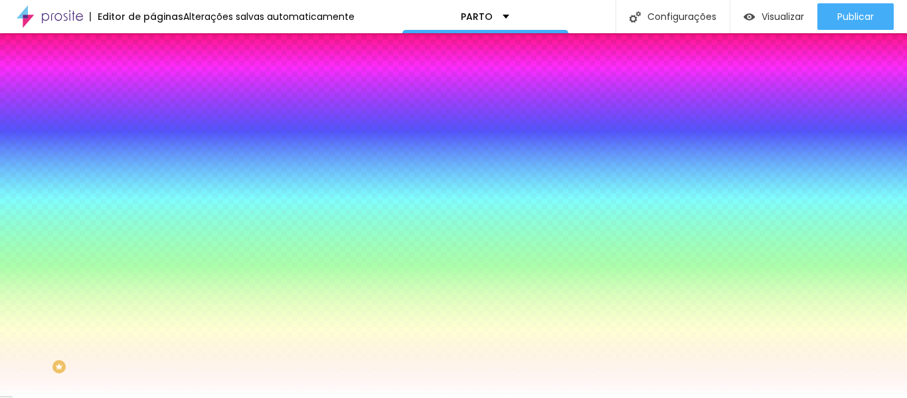
paste input "875F45"
type input "#875F45"
click at [153, 256] on input "#3E3E3E" at bounding box center [232, 262] width 159 height 13
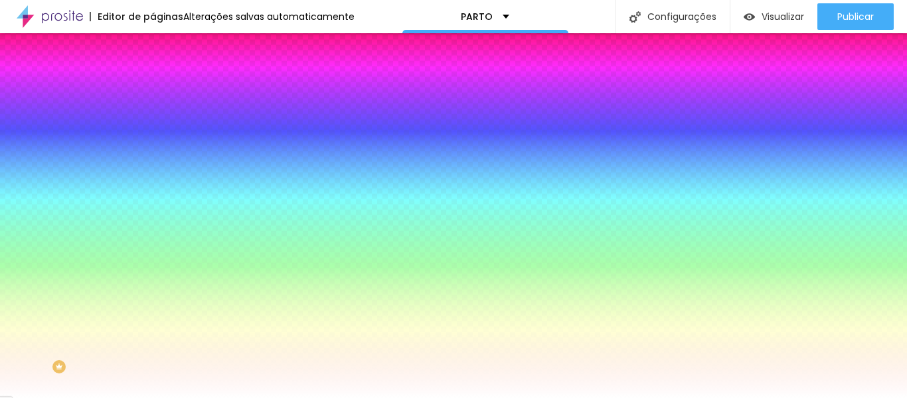
click at [153, 256] on input "#3E3E3E" at bounding box center [232, 262] width 159 height 13
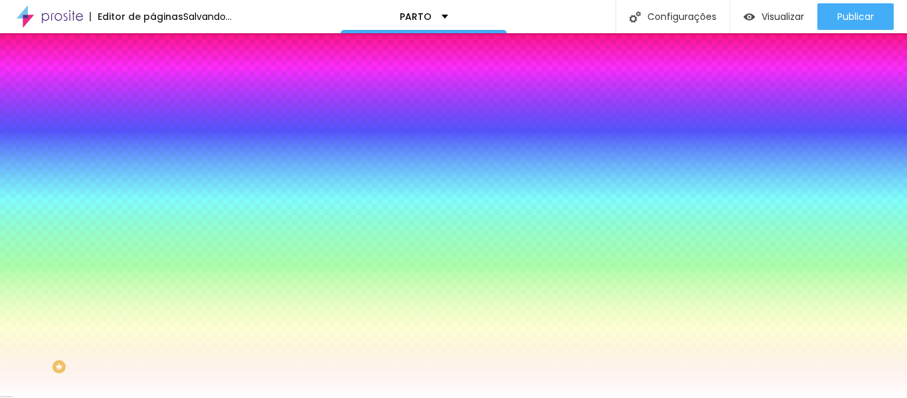
click at [153, 256] on div at bounding box center [229, 256] width 153 height 0
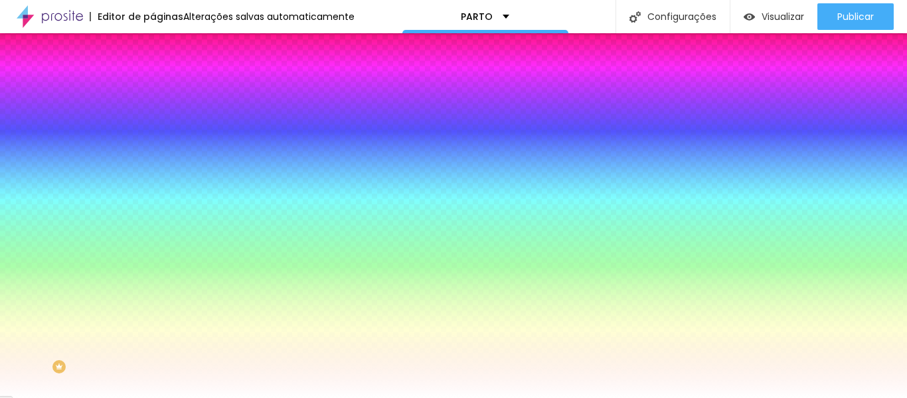
type input "#FFFFFF"
drag, startPoint x: 74, startPoint y: 262, endPoint x: 0, endPoint y: 216, distance: 87.1
click at [153, 216] on div "Visual Cor de fundo Voltar ao padrão #875F45 Cor da fonte Voltar ao padrão #FFF…" at bounding box center [229, 267] width 153 height 327
click at [153, 244] on div "Visual Cor de fundo Voltar ao padrão #875F45 Cor da fonte Voltar ao padrão #FFF…" at bounding box center [229, 267] width 153 height 327
click at [153, 293] on button "button" at bounding box center [162, 300] width 19 height 14
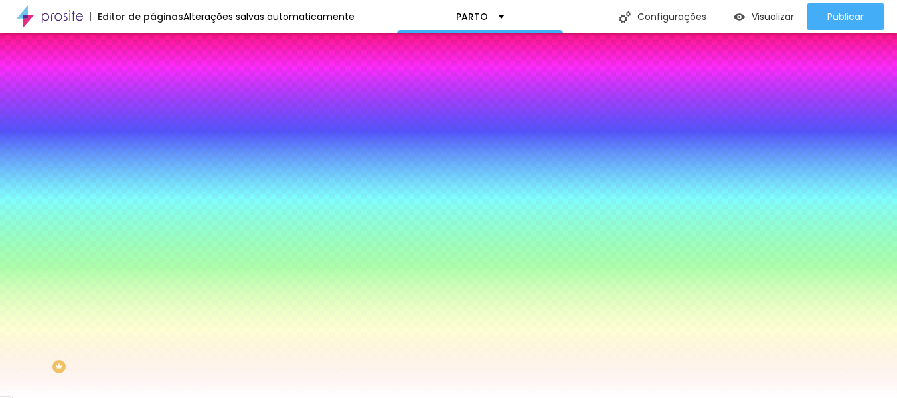
type input "1"
type input "2"
type input "3"
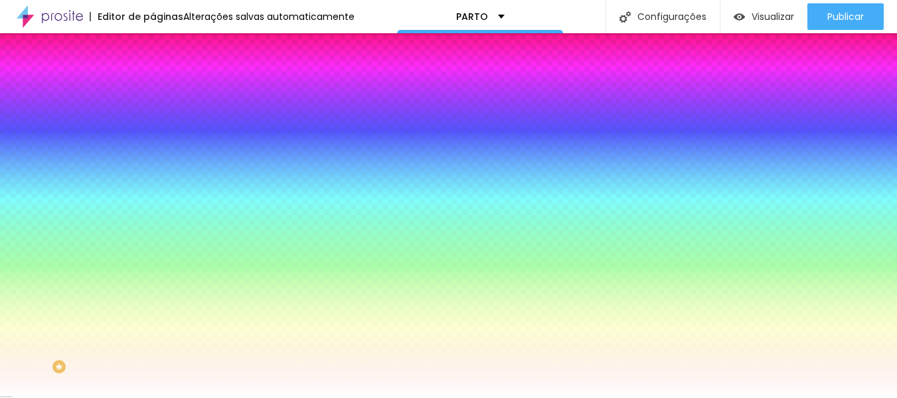
type input "3"
type input "4"
drag, startPoint x: 136, startPoint y: 314, endPoint x: 156, endPoint y: 315, distance: 19.9
type input "4"
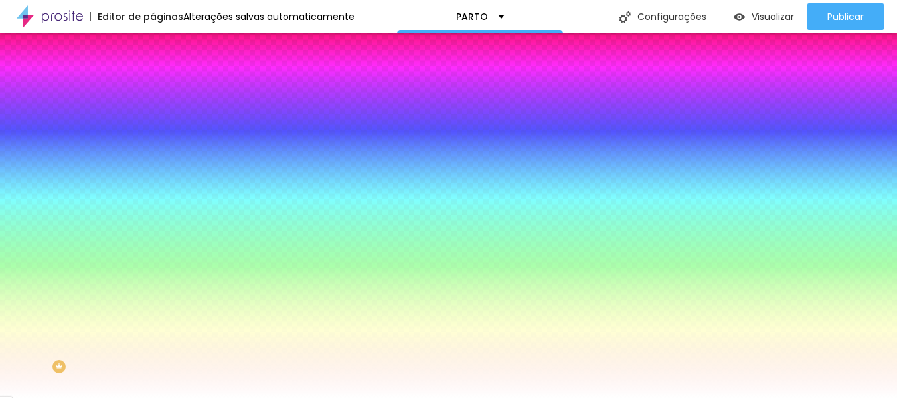
type input "7"
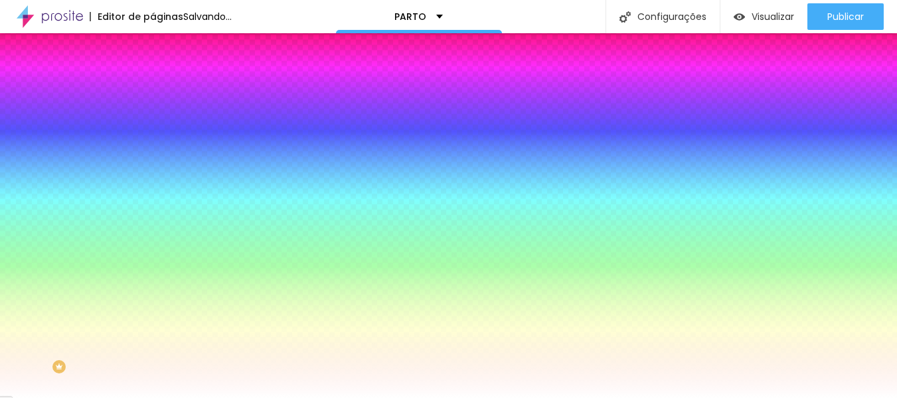
type input "8"
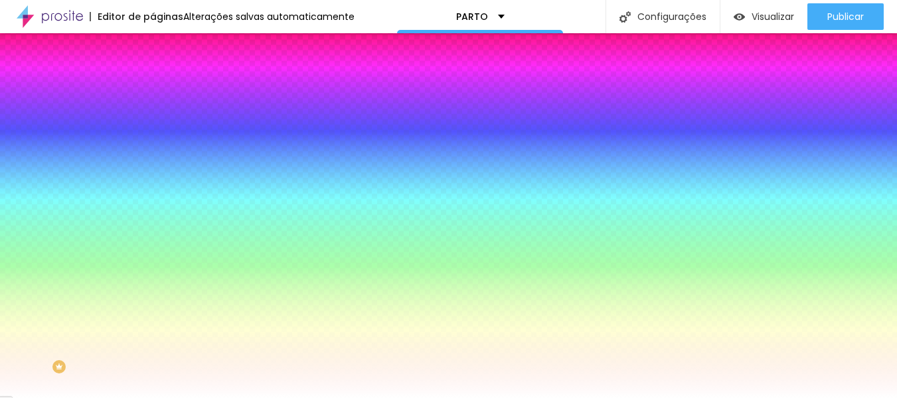
type input "9"
type input "10"
drag, startPoint x: 156, startPoint y: 315, endPoint x: 183, endPoint y: 315, distance: 27.2
type input "10"
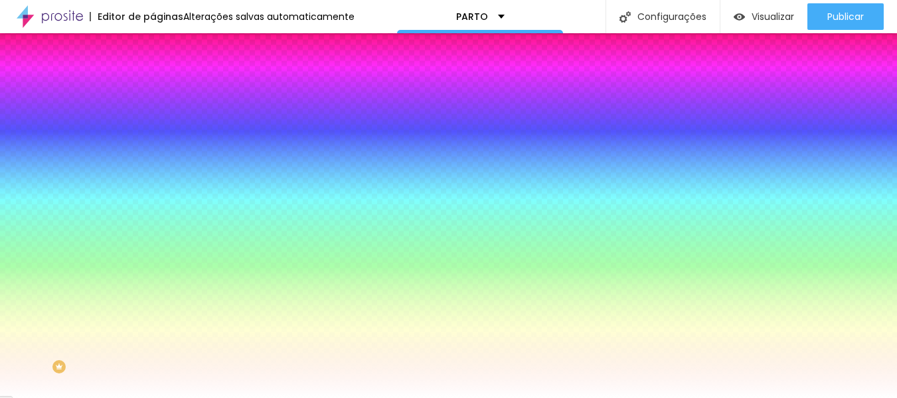
drag, startPoint x: 149, startPoint y: 214, endPoint x: 150, endPoint y: 243, distance: 28.6
click at [150, 397] on div at bounding box center [448, 398] width 897 height 0
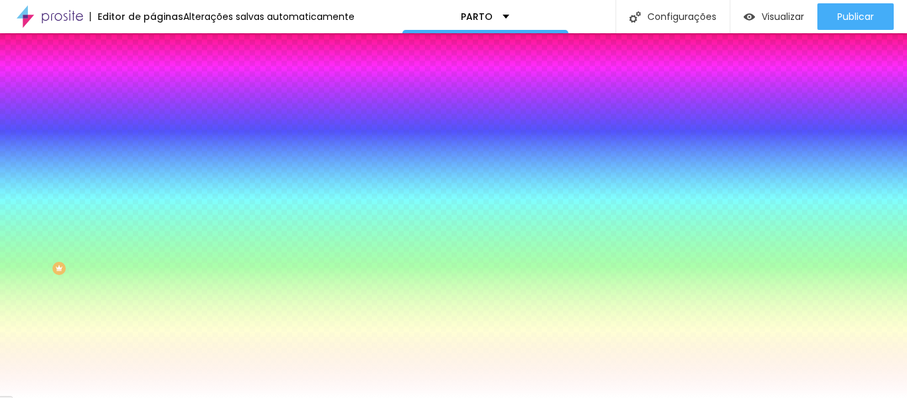
scroll to position [127, 0]
click at [153, 211] on input "#F4F3F4" at bounding box center [232, 217] width 159 height 13
click at [153, 268] on div "Cor de fundo Voltar ao padrão #50AFF4" at bounding box center [229, 250] width 153 height 37
click at [153, 260] on input "#50AFF4" at bounding box center [232, 261] width 159 height 13
click at [153, 259] on input "#50AFF4" at bounding box center [232, 261] width 159 height 13
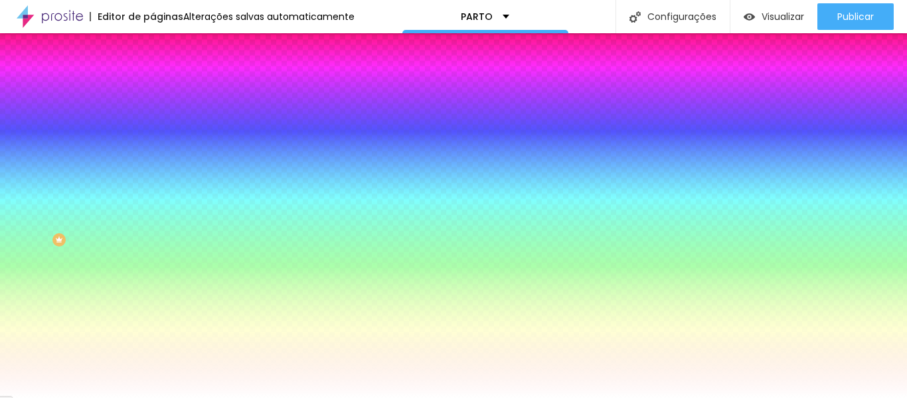
click at [153, 259] on input "#50AFF4" at bounding box center [232, 261] width 159 height 13
paste input "875F45"
type input "#875F45"
click at [153, 278] on div "Cor da fonte Voltar ao padrão #FFFFFF" at bounding box center [229, 286] width 153 height 37
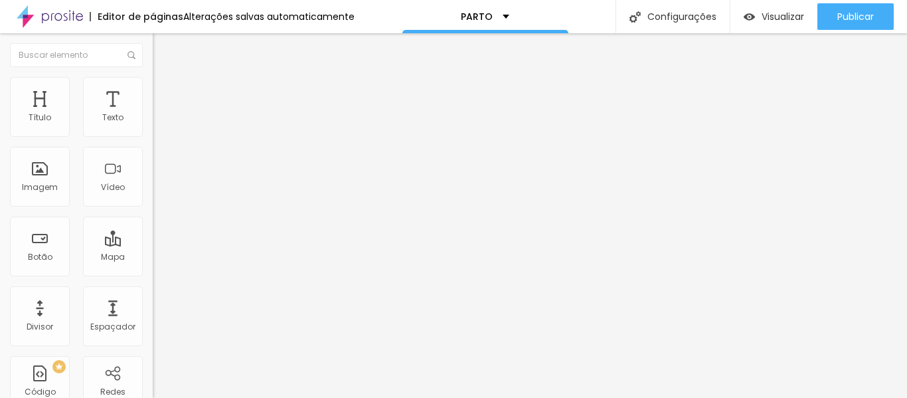
click at [165, 92] on span "Estilo" at bounding box center [175, 85] width 21 height 11
click at [131, 83] on div "Título Texto Imagem Vídeo Botão Mapa Divisor Espaçador PREMIUM Código HTML Rede…" at bounding box center [76, 391] width 153 height 628
click at [153, 90] on li "Avançado" at bounding box center [229, 96] width 153 height 13
click at [153, 88] on ul "Conteúdo Estilo Avançado" at bounding box center [229, 84] width 153 height 40
click at [153, 52] on button "Editar Coluna" at bounding box center [229, 48] width 153 height 31
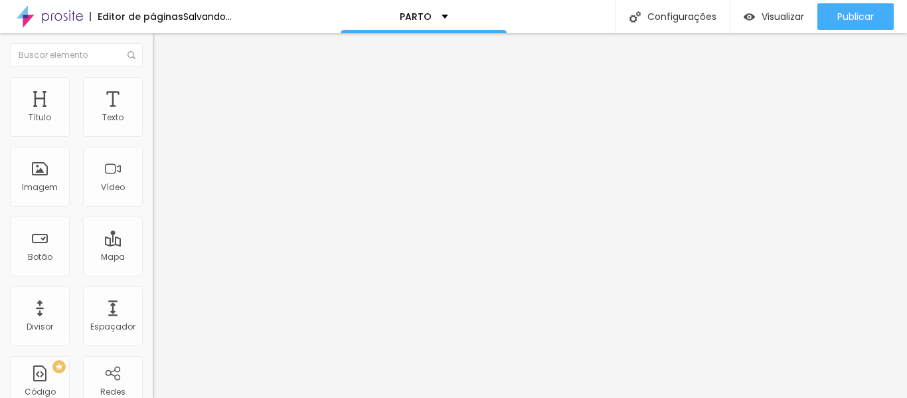
click at [153, 114] on span "Adicionar imagem" at bounding box center [196, 108] width 86 height 11
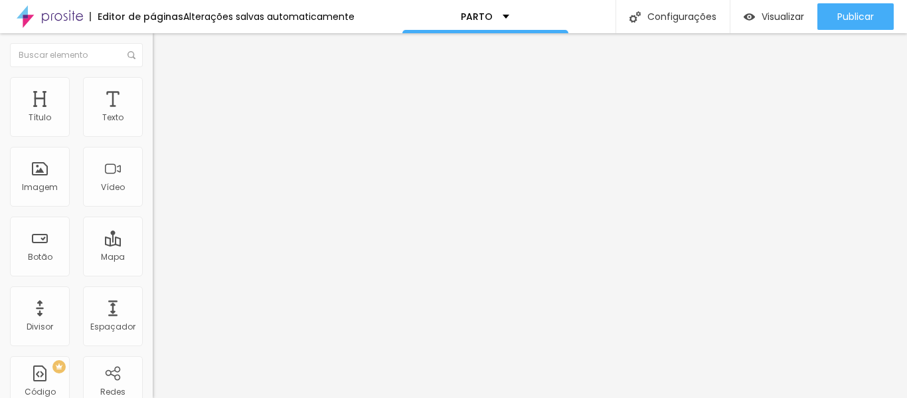
click at [153, 42] on button "Editar Coluna" at bounding box center [229, 48] width 153 height 31
click at [163, 52] on img "button" at bounding box center [168, 48] width 11 height 11
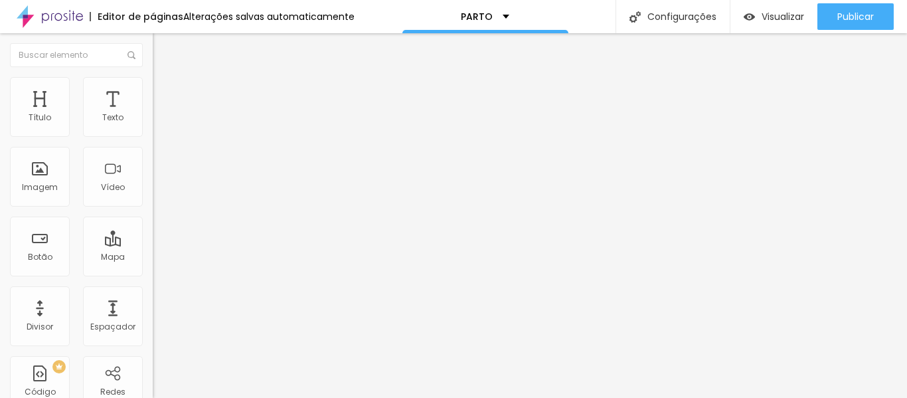
click at [153, 197] on button "button" at bounding box center [162, 190] width 19 height 14
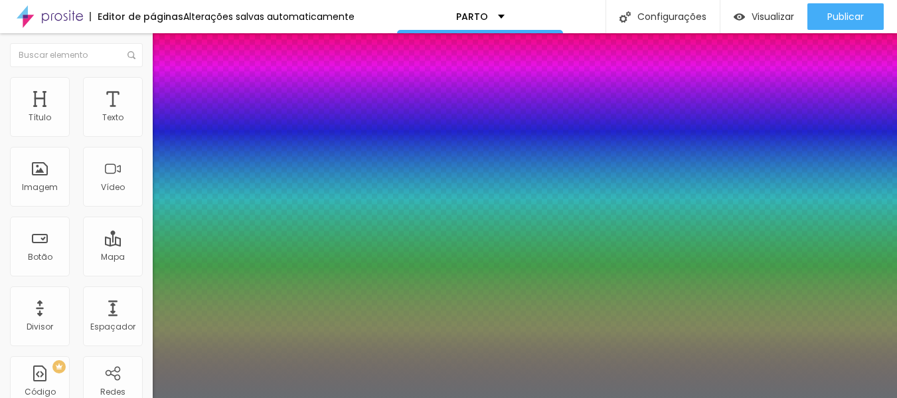
type input "1"
type input "0.5"
drag, startPoint x: 294, startPoint y: 374, endPoint x: 286, endPoint y: 374, distance: 8.6
type input "40"
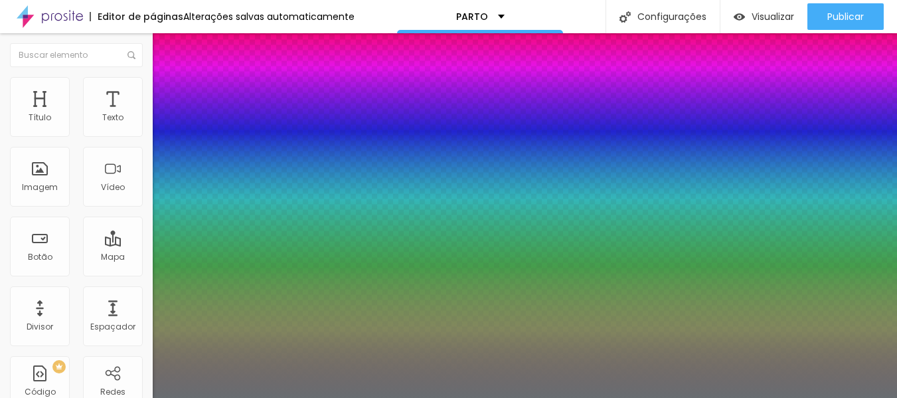
type input "40"
type input "1"
type input "0.5"
type input "100"
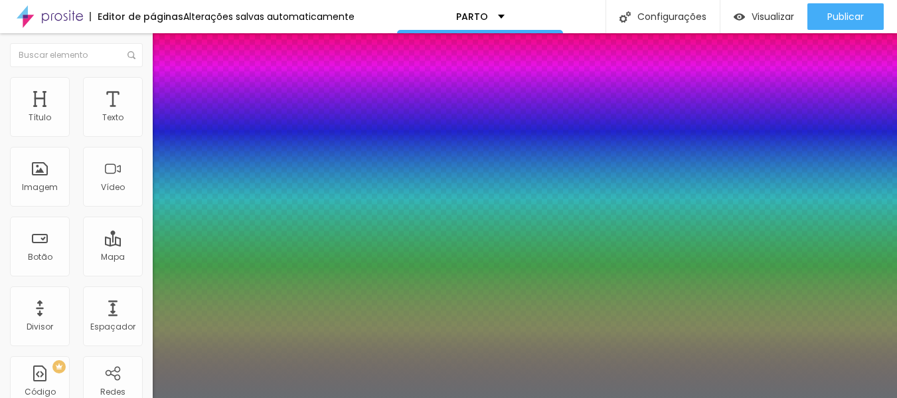
type input "1"
type input "0.5"
type input "1"
type input "0.5"
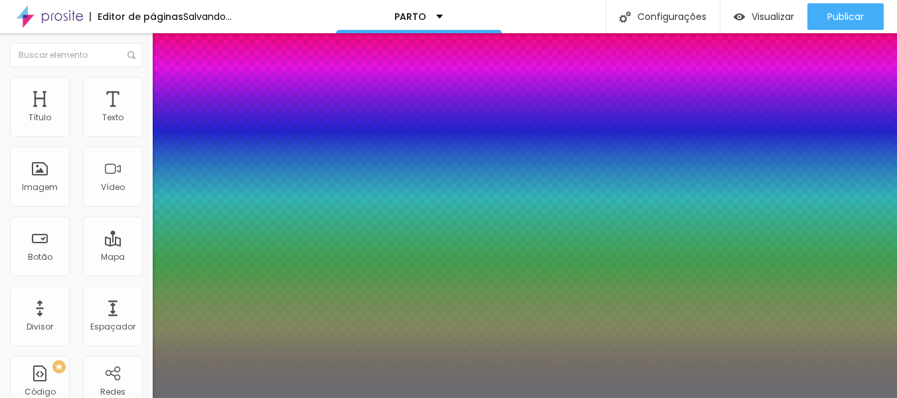
type input "1"
type input "0.5"
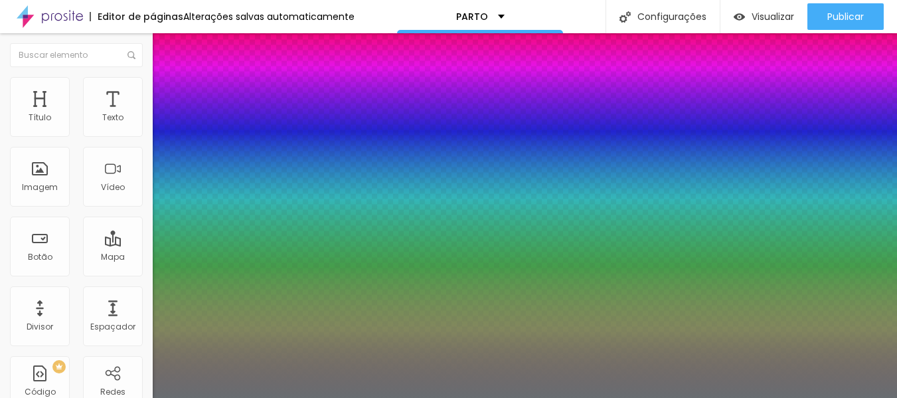
type input "10"
type input "1"
type input "0.5"
type input "8"
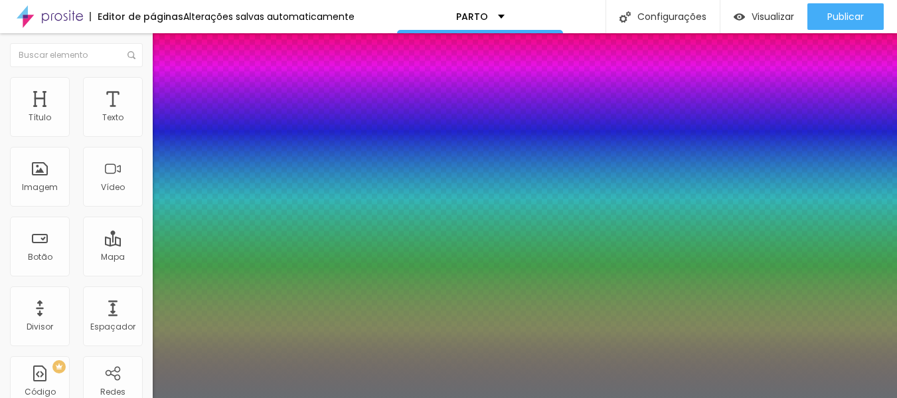
type input "1"
type input "0.5"
type input "8"
type input "0"
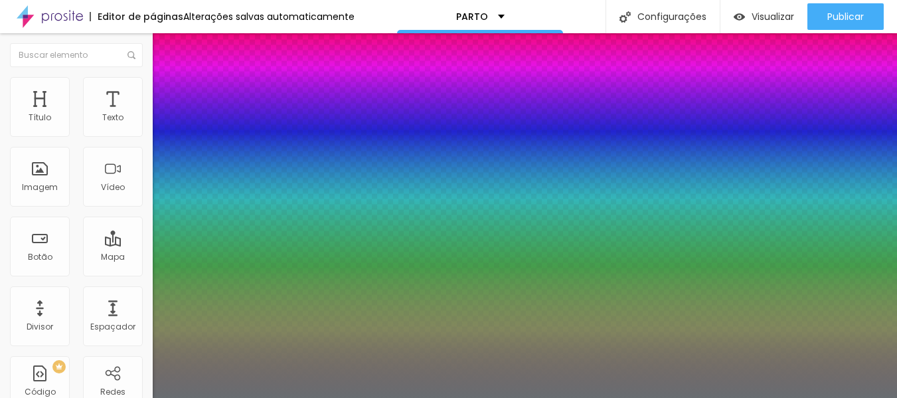
type input "1"
type input "0.5"
type input "8"
type input "04"
type input "1"
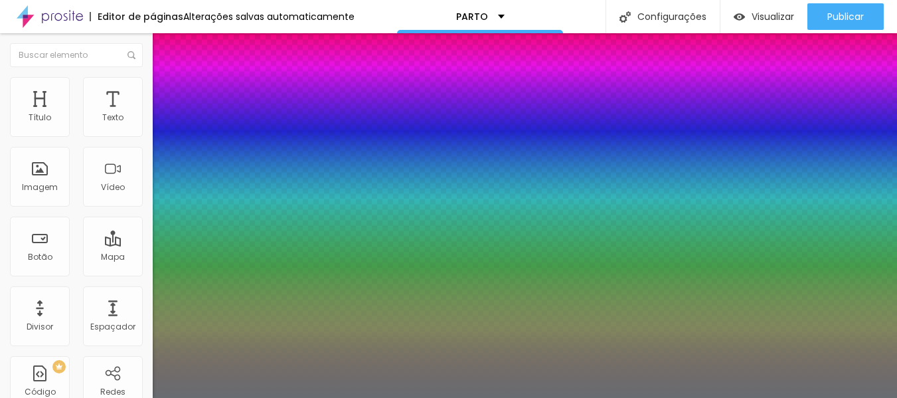
type input "0.5"
type input "8"
type input "1"
type input "0.5"
type input "40"
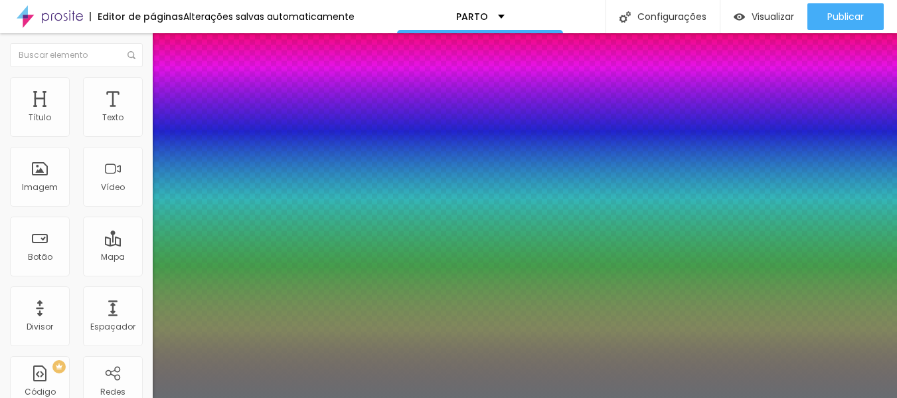
type input "040"
type input "1"
type input "0.5"
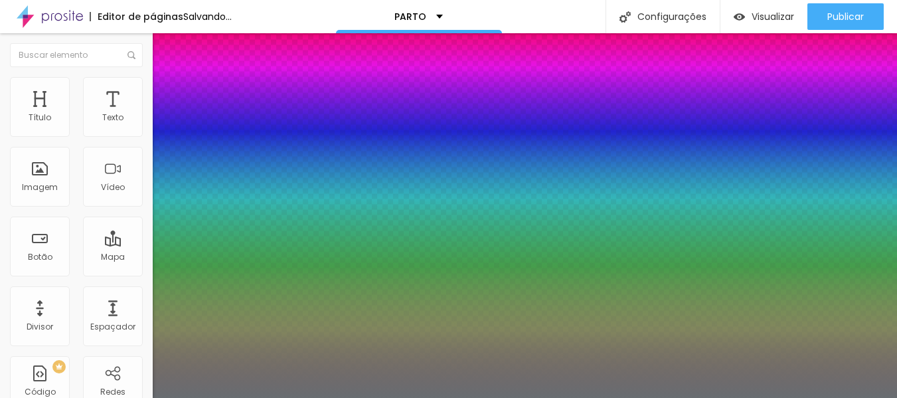
type input "8"
type input "04"
type input "1"
type input "0.5"
type input "8"
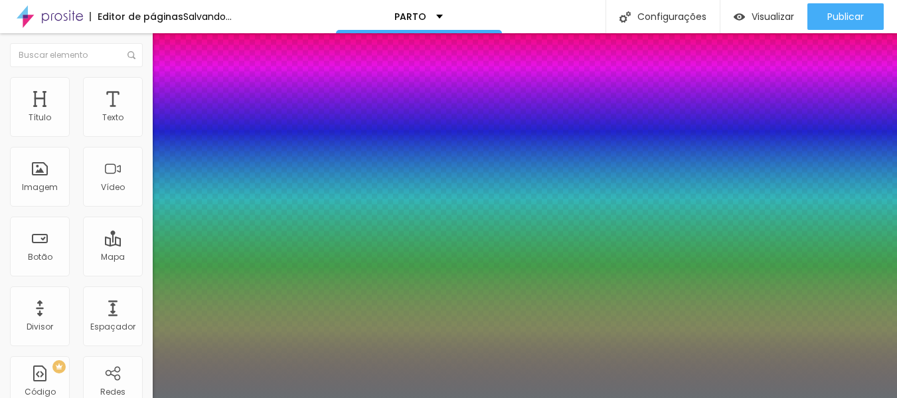
type input "0"
type input "1"
type input "0.5"
type input "8"
type input "0"
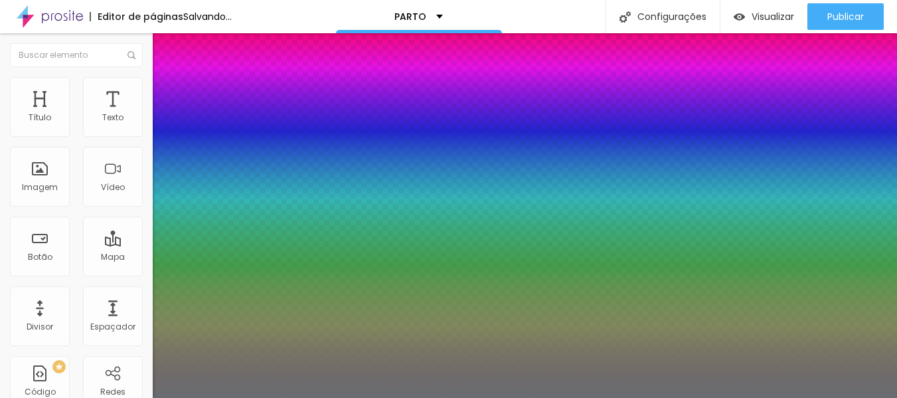
type input "1"
type input "0.5"
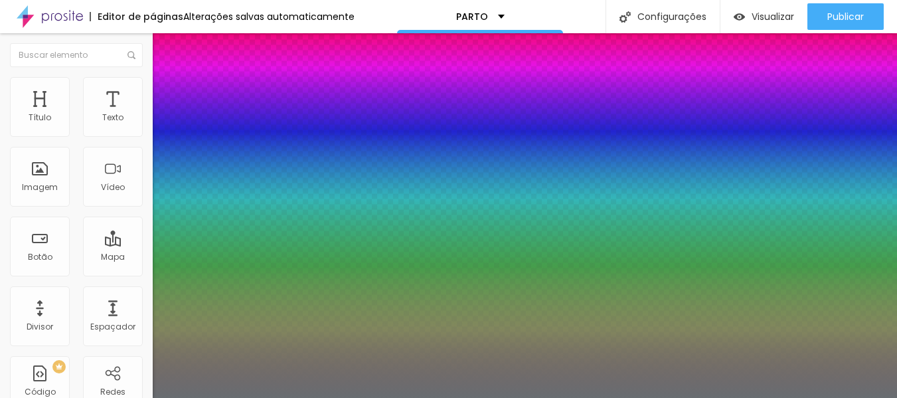
type input "8"
type input "0"
type input "1"
type input "0.5"
type input "04"
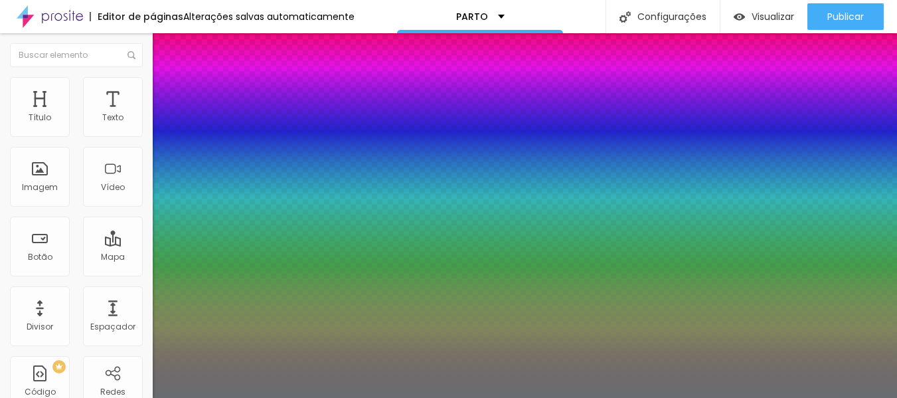
type input "8"
type input "1"
type input "0.5"
drag, startPoint x: 286, startPoint y: 374, endPoint x: 305, endPoint y: 373, distance: 19.9
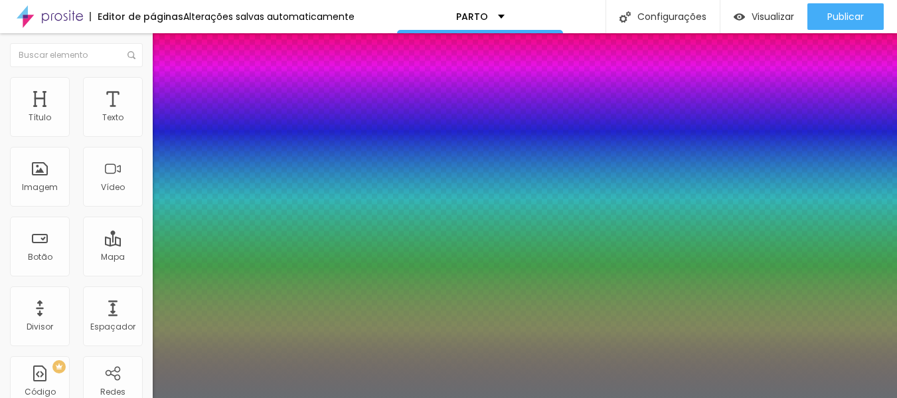
type input "8"
type input "4"
type input "1"
type input "0.5"
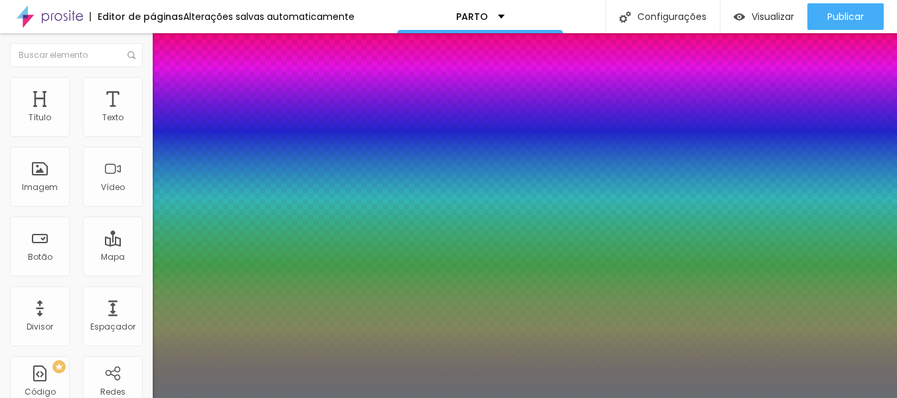
type input "40"
type input "1"
type input "0.5"
type input "1"
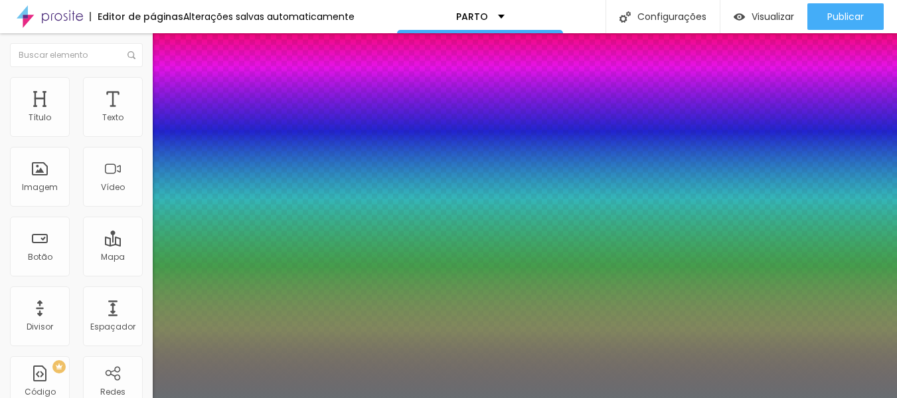
type input "0.5"
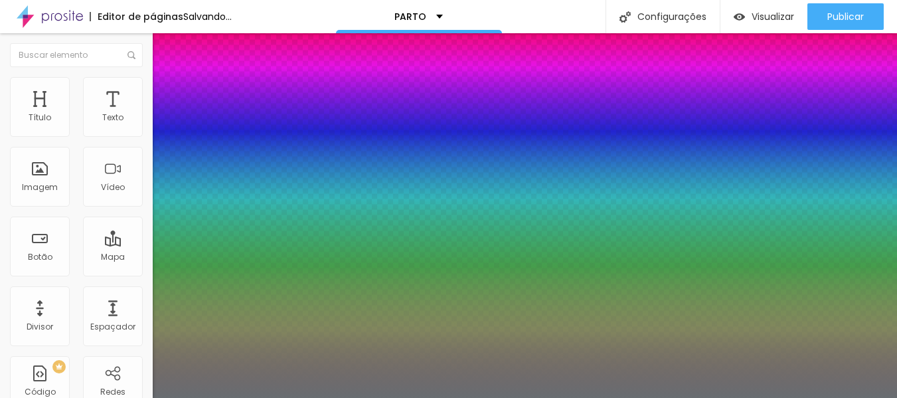
type input "40"
type input "1"
type input "0.5"
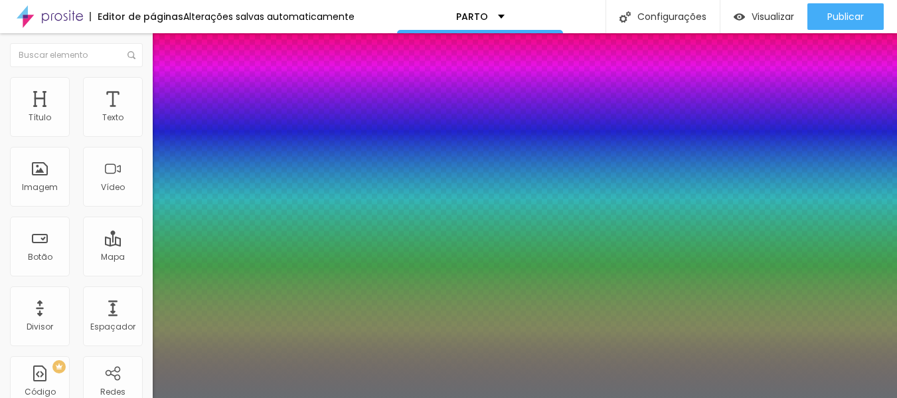
click at [636, 397] on div at bounding box center [448, 398] width 897 height 0
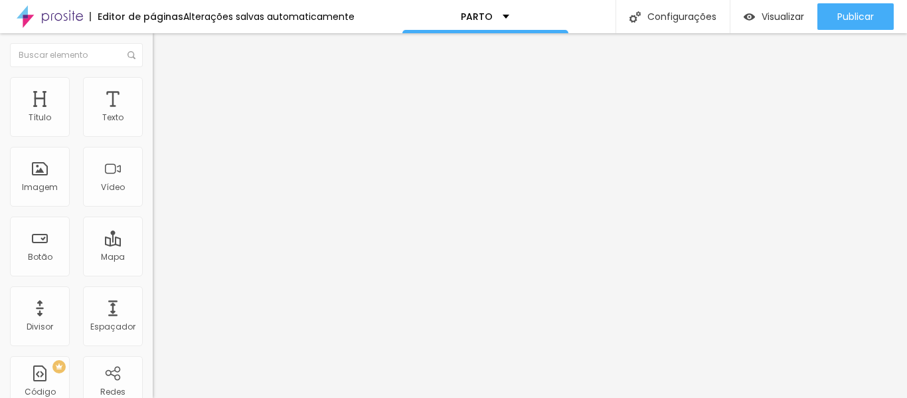
click at [163, 54] on img "button" at bounding box center [168, 48] width 11 height 11
click at [163, 48] on img "button" at bounding box center [168, 48] width 11 height 11
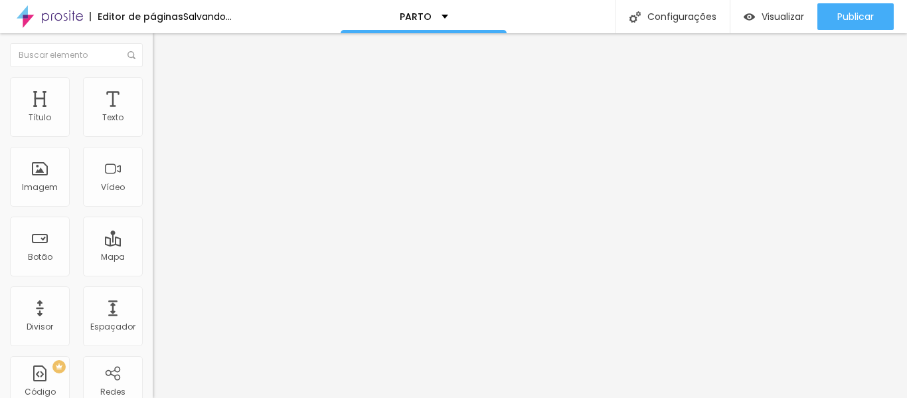
click at [153, 114] on span "Adicionar imagem" at bounding box center [196, 108] width 86 height 11
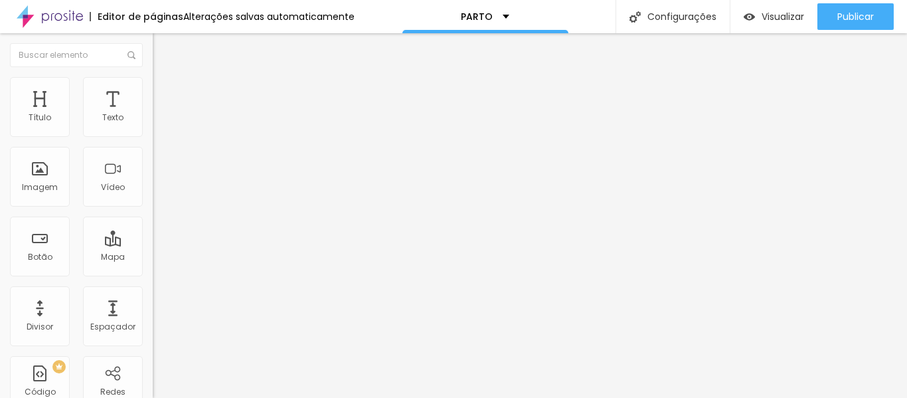
click at [153, 113] on div "Trocar imagem" at bounding box center [229, 108] width 153 height 9
click at [153, 114] on span "Trocar imagem" at bounding box center [189, 108] width 72 height 11
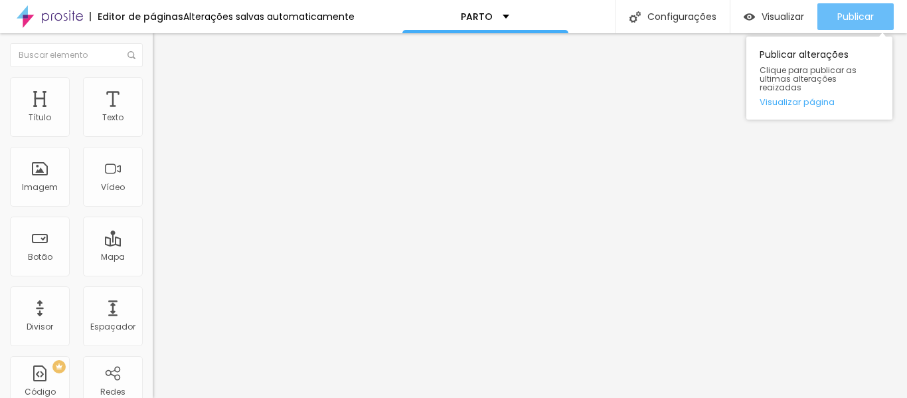
click at [852, 13] on span "Publicar" at bounding box center [855, 16] width 37 height 11
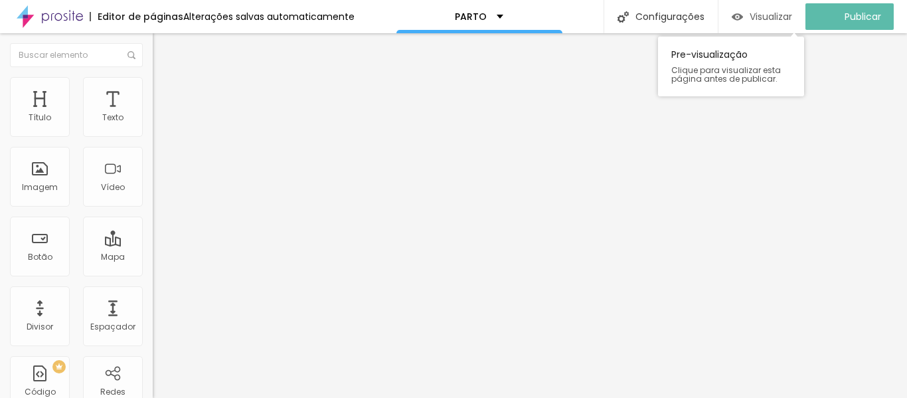
click at [743, 17] on img "button" at bounding box center [737, 16] width 11 height 11
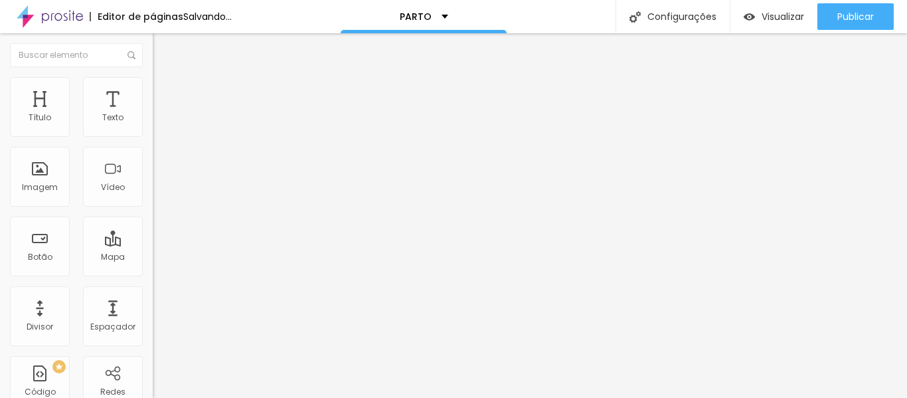
click at [153, 122] on div "Modo Encaixotado Encaixotado Completo" at bounding box center [229, 122] width 153 height 37
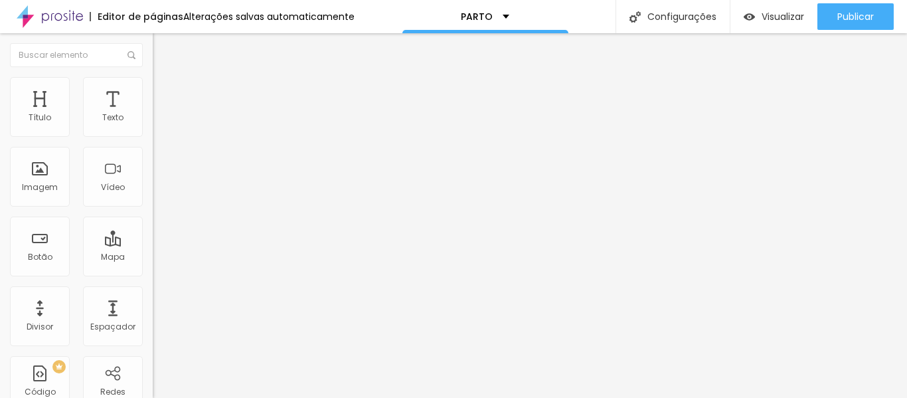
click at [153, 121] on span "Encaixotado" at bounding box center [179, 115] width 52 height 11
click at [153, 88] on li "Estilo" at bounding box center [229, 83] width 153 height 13
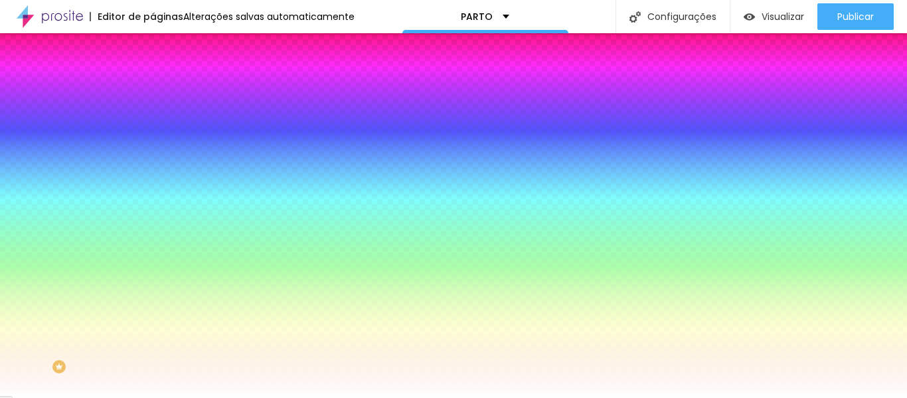
click at [153, 86] on ul "Conteúdo Estilo Avançado" at bounding box center [229, 84] width 153 height 40
click at [153, 90] on li "Avançado" at bounding box center [229, 96] width 153 height 13
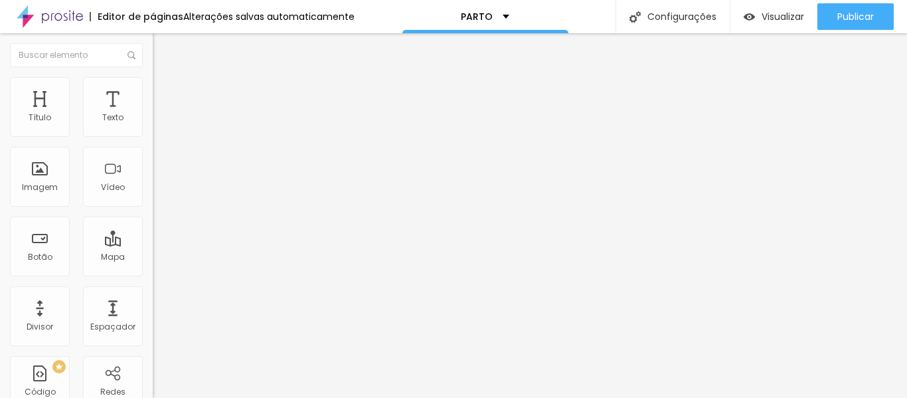
type input "15"
type input "10"
type input "5"
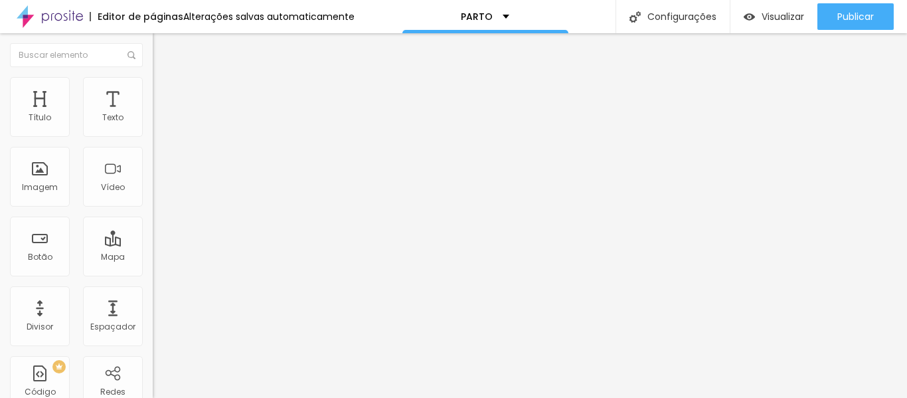
type input "5"
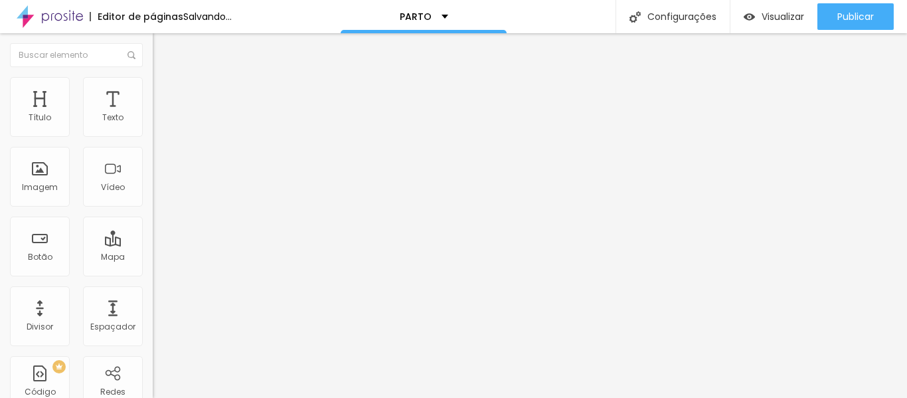
type input "0"
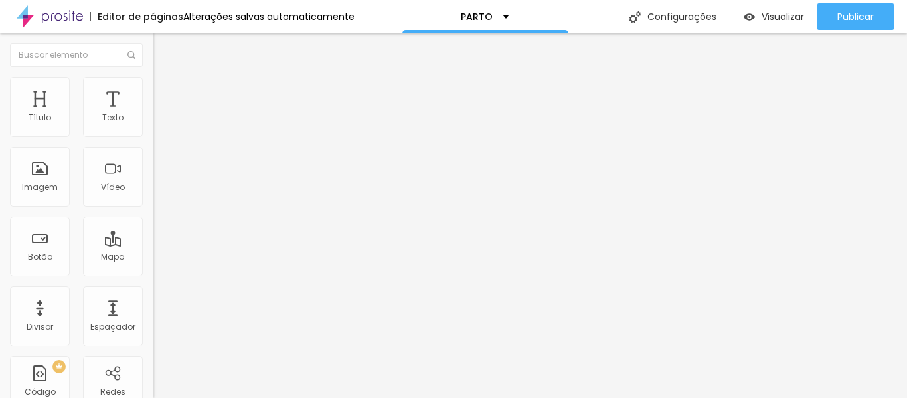
type input "15"
type input "20"
drag, startPoint x: 79, startPoint y: 129, endPoint x: 76, endPoint y: 151, distance: 22.2
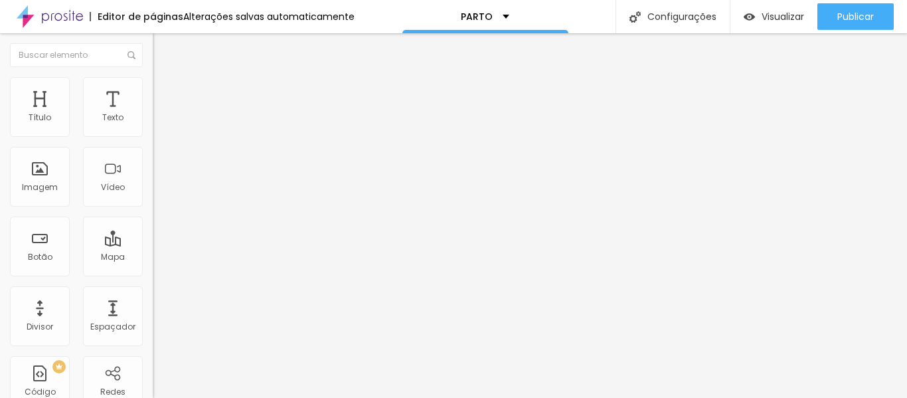
click at [153, 258] on input "range" at bounding box center [196, 263] width 86 height 11
drag, startPoint x: 29, startPoint y: 161, endPoint x: 15, endPoint y: 160, distance: 14.6
click at [153, 292] on div "20 px Espaçamento vertical" at bounding box center [229, 386] width 153 height 188
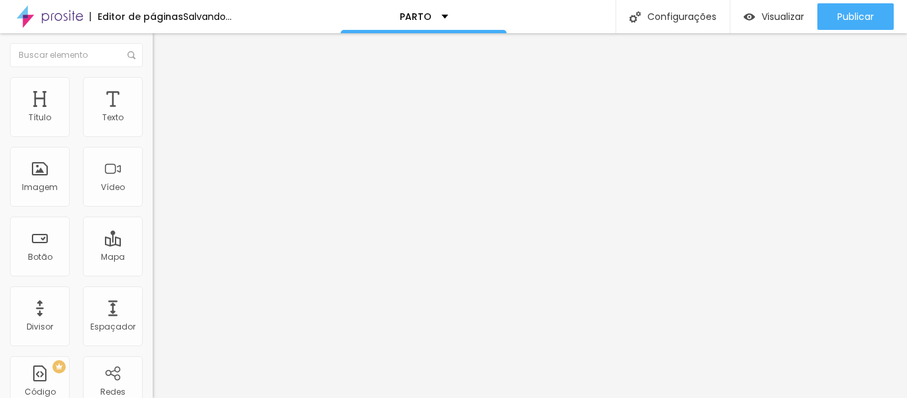
drag, startPoint x: 28, startPoint y: 160, endPoint x: 4, endPoint y: 161, distance: 23.9
click at [153, 161] on div "20 Espaçamento entre colunas 20 px Espaçamento vertical ID Html Classes Html Vi…" at bounding box center [229, 383] width 153 height 558
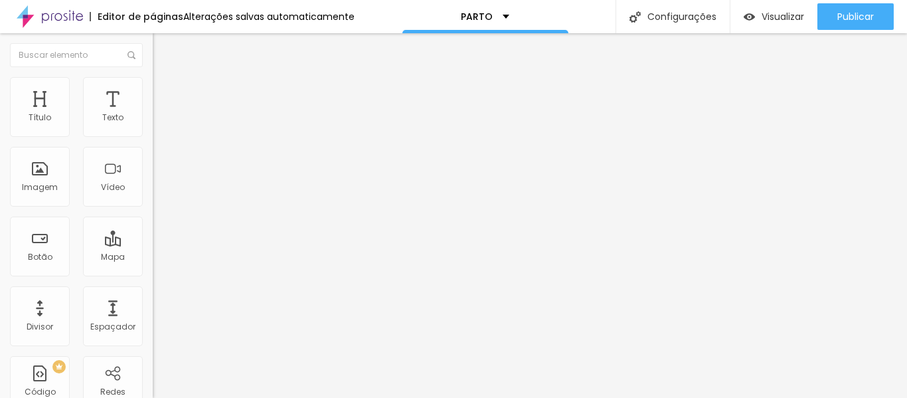
type input "25"
type input "31"
type input "56"
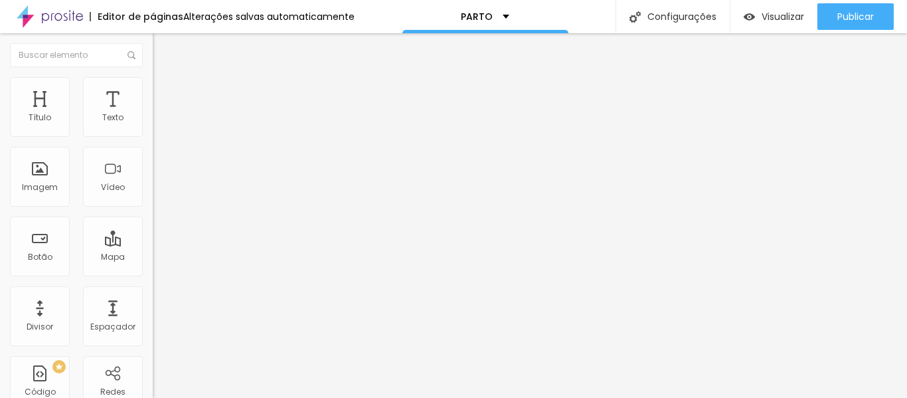
type input "56"
type input "137"
type input "130"
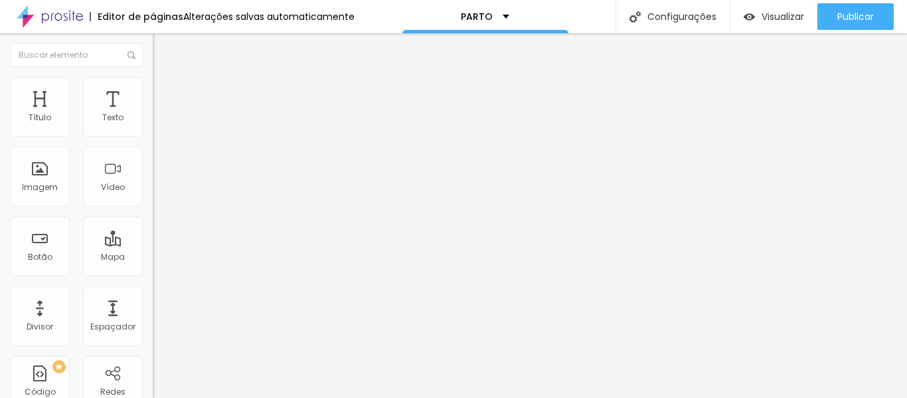
type input "0"
drag, startPoint x: 44, startPoint y: 157, endPoint x: 0, endPoint y: 159, distance: 43.8
type input "0"
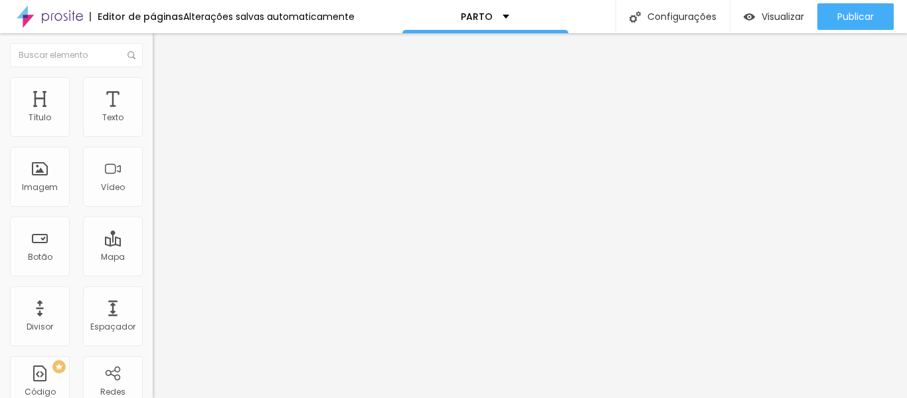
click at [153, 90] on li "Avançado" at bounding box center [229, 96] width 153 height 13
type input "15"
type input "0"
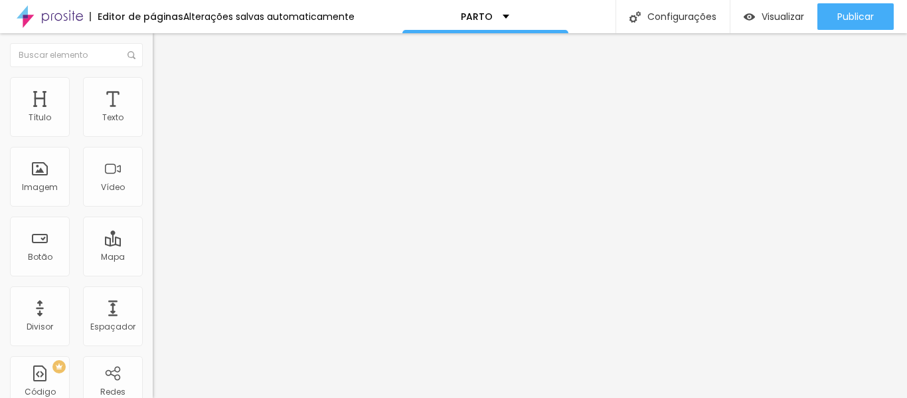
drag, startPoint x: 47, startPoint y: 131, endPoint x: 0, endPoint y: 134, distance: 47.3
type input "0"
click at [153, 258] on input "range" at bounding box center [196, 263] width 86 height 11
click at [153, 104] on li "Avançado" at bounding box center [229, 96] width 153 height 13
type input "15"
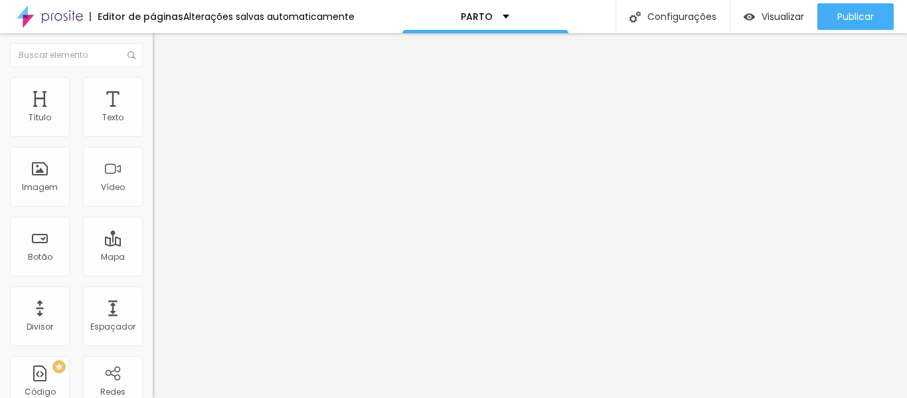
type input "15"
type input "10"
type input "0"
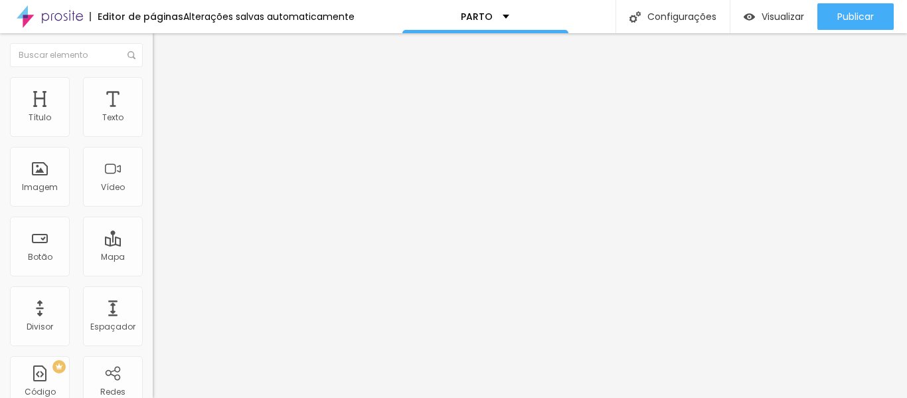
drag, startPoint x: 48, startPoint y: 131, endPoint x: 0, endPoint y: 131, distance: 48.5
type input "0"
click at [153, 258] on input "range" at bounding box center [196, 263] width 86 height 11
click at [153, 88] on li "Avançado" at bounding box center [229, 83] width 153 height 13
type input "0"
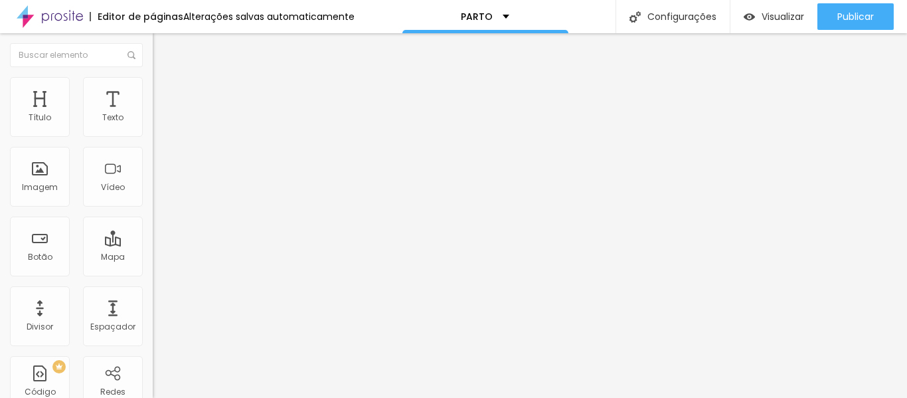
type input "0"
drag, startPoint x: 35, startPoint y: 153, endPoint x: 7, endPoint y: 155, distance: 28.0
type input "0"
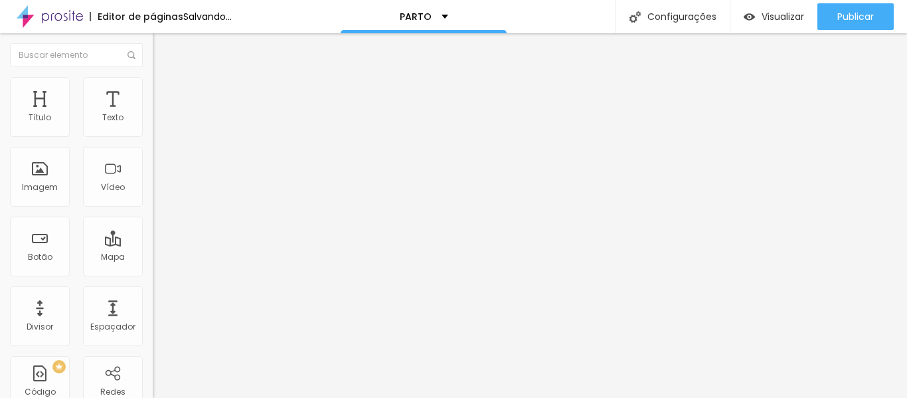
click at [165, 94] on span "Avançado" at bounding box center [187, 99] width 44 height 11
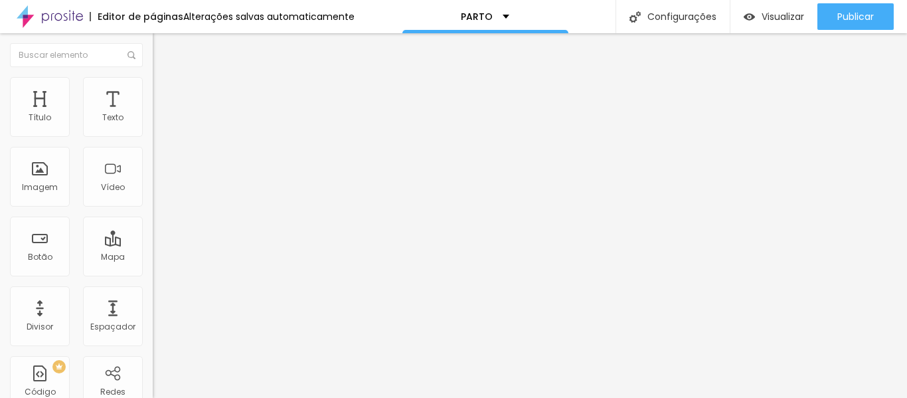
drag, startPoint x: 29, startPoint y: 133, endPoint x: 3, endPoint y: 133, distance: 25.2
click at [153, 258] on input "range" at bounding box center [196, 263] width 86 height 11
click at [153, 76] on ul "Conteúdo Estilo Avançado" at bounding box center [229, 84] width 153 height 40
click at [153, 90] on li "Avançado" at bounding box center [229, 96] width 153 height 13
type input "15"
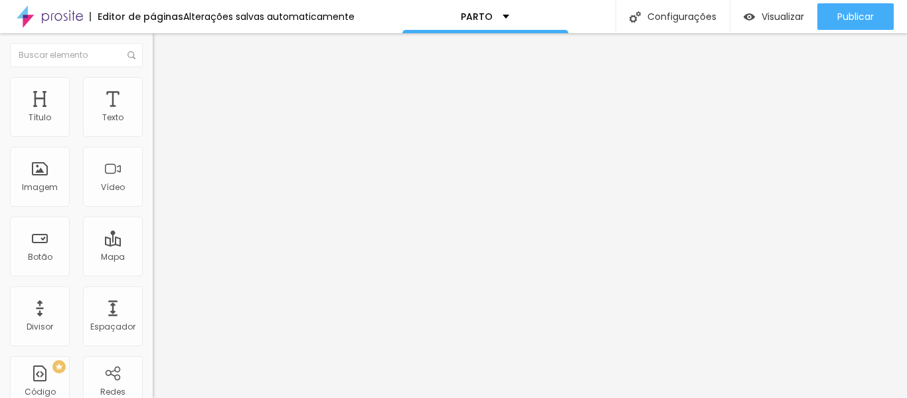
type input "15"
type input "10"
type input "5"
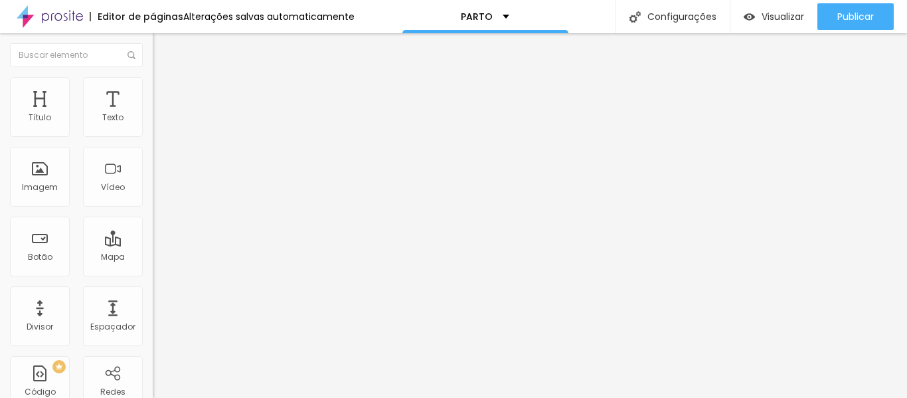
type input "0"
type input "5"
type input "10"
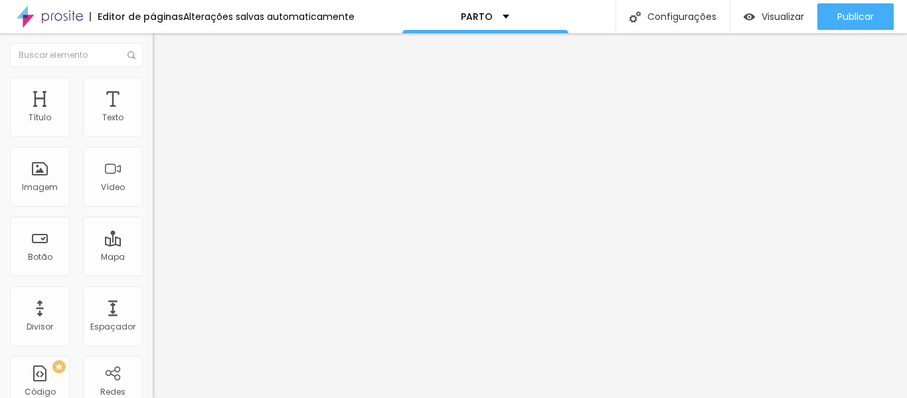
type input "10"
type input "25"
type input "30"
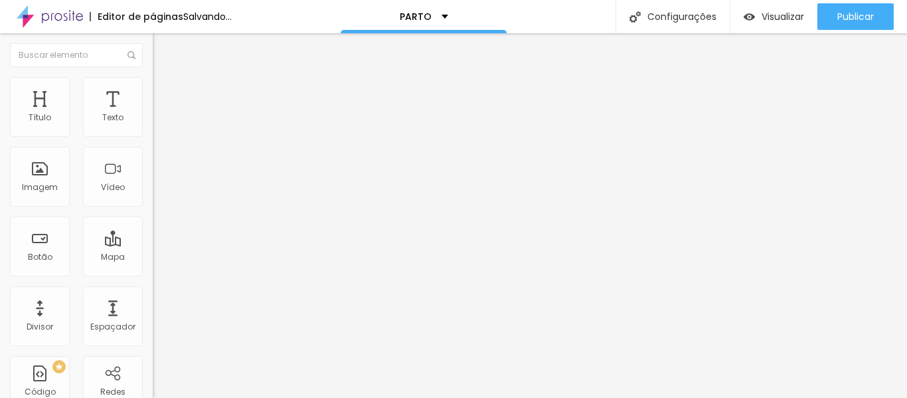
type input "0"
drag, startPoint x: 81, startPoint y: 130, endPoint x: 0, endPoint y: 143, distance: 82.1
type input "0"
click at [153, 258] on input "range" at bounding box center [196, 263] width 86 height 11
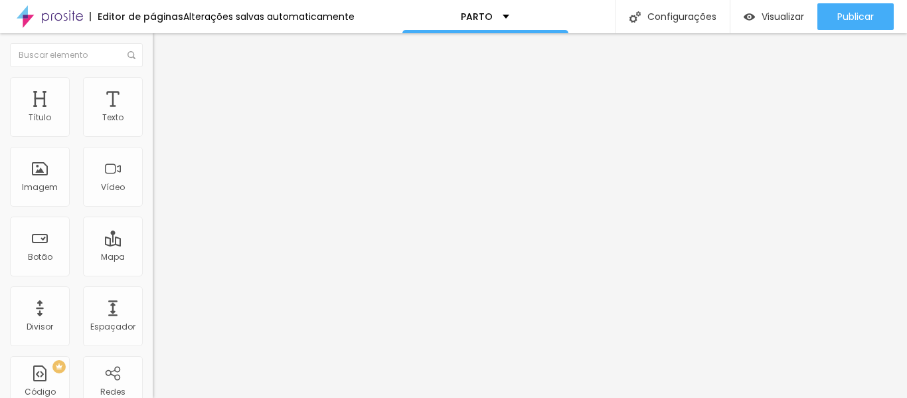
type input "0"
drag, startPoint x: 28, startPoint y: 155, endPoint x: 0, endPoint y: 158, distance: 28.0
type input "0"
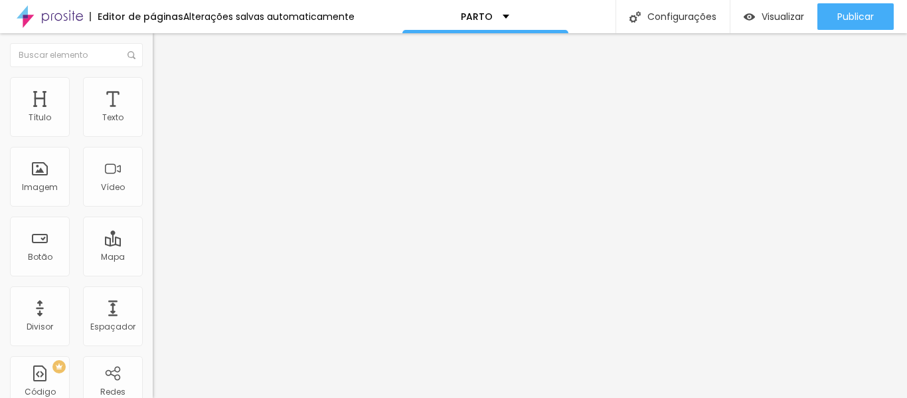
click at [153, 270] on input "0" at bounding box center [178, 277] width 50 height 14
type input "20"
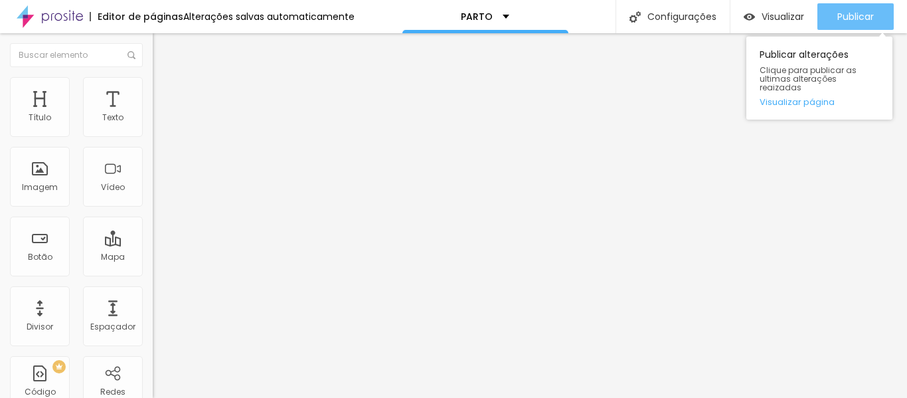
click at [830, 21] on button "Publicar" at bounding box center [855, 16] width 76 height 27
